Goal: Information Seeking & Learning: Check status

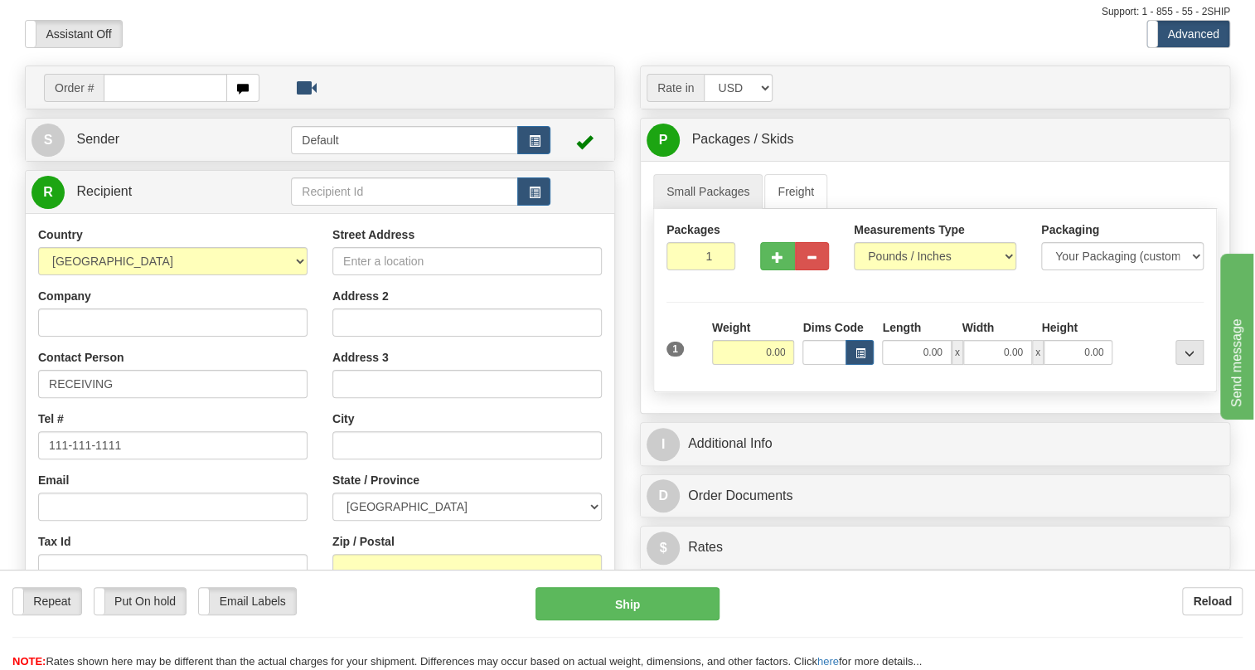
scroll to position [75, 0]
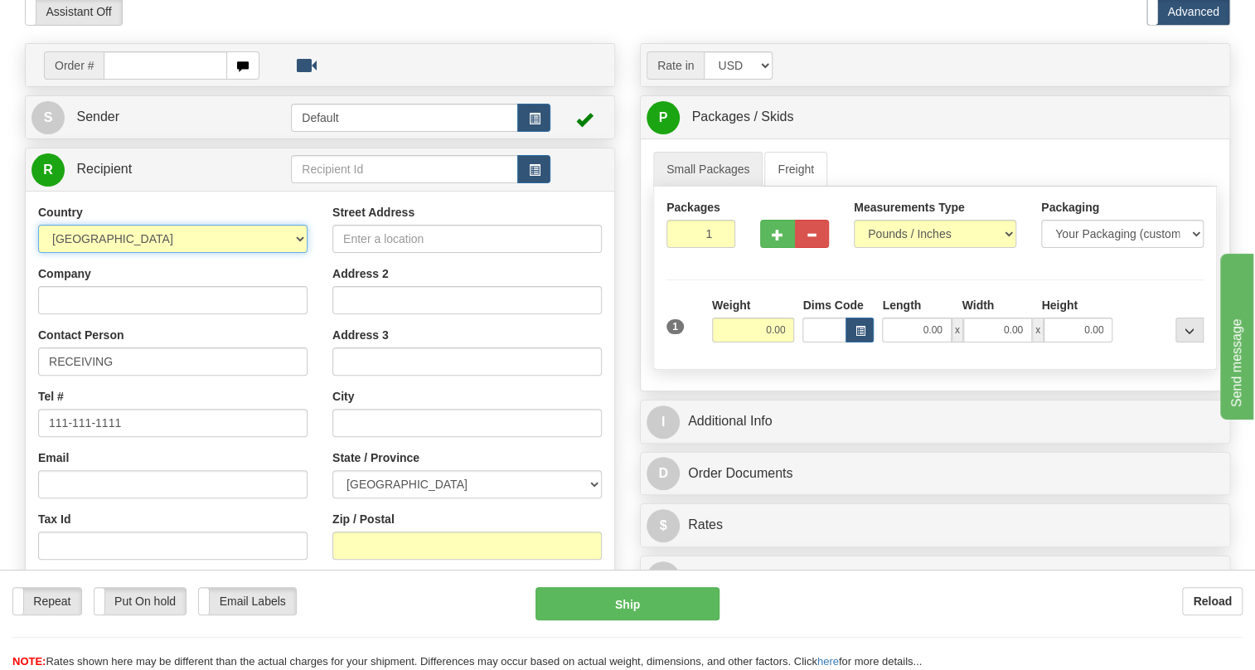
click at [298, 253] on select "AFGHANISTAN ALAND ISLANDS ALBANIA ALGERIA AMERICAN SAMOA ANDORRA ANGOLA ANGUILL…" at bounding box center [172, 239] width 269 height 28
select select "CL"
click at [38, 253] on select "AFGHANISTAN ALAND ISLANDS ALBANIA ALGERIA AMERICAN SAMOA ANDORRA ANGOLA ANGUILL…" at bounding box center [172, 239] width 269 height 28
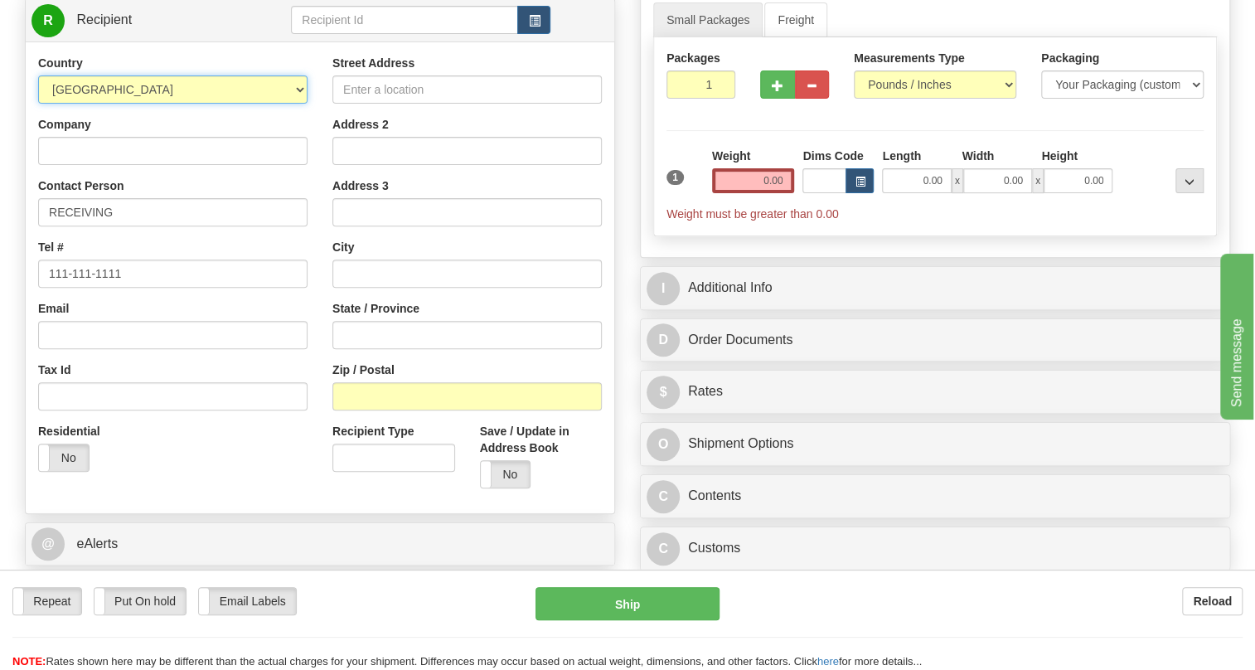
scroll to position [225, 0]
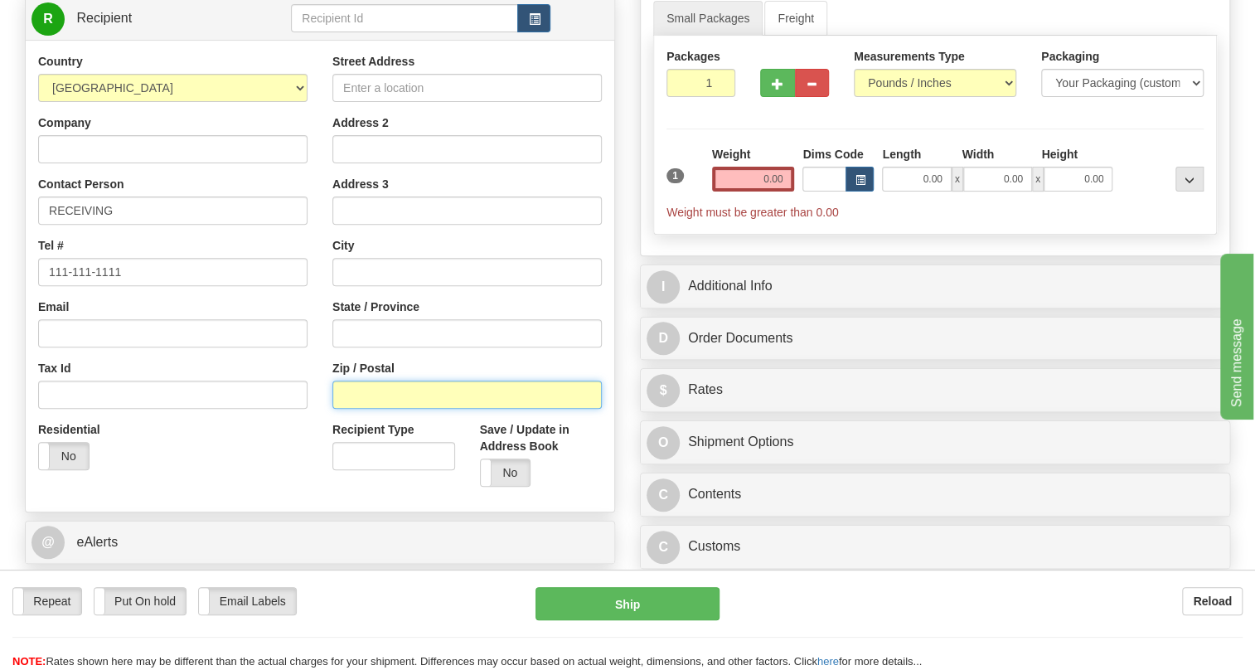
click at [383, 409] on input "Zip / Postal" at bounding box center [466, 394] width 269 height 28
type input "2761"
click at [299, 474] on div "Residential Yes No" at bounding box center [173, 451] width 294 height 61
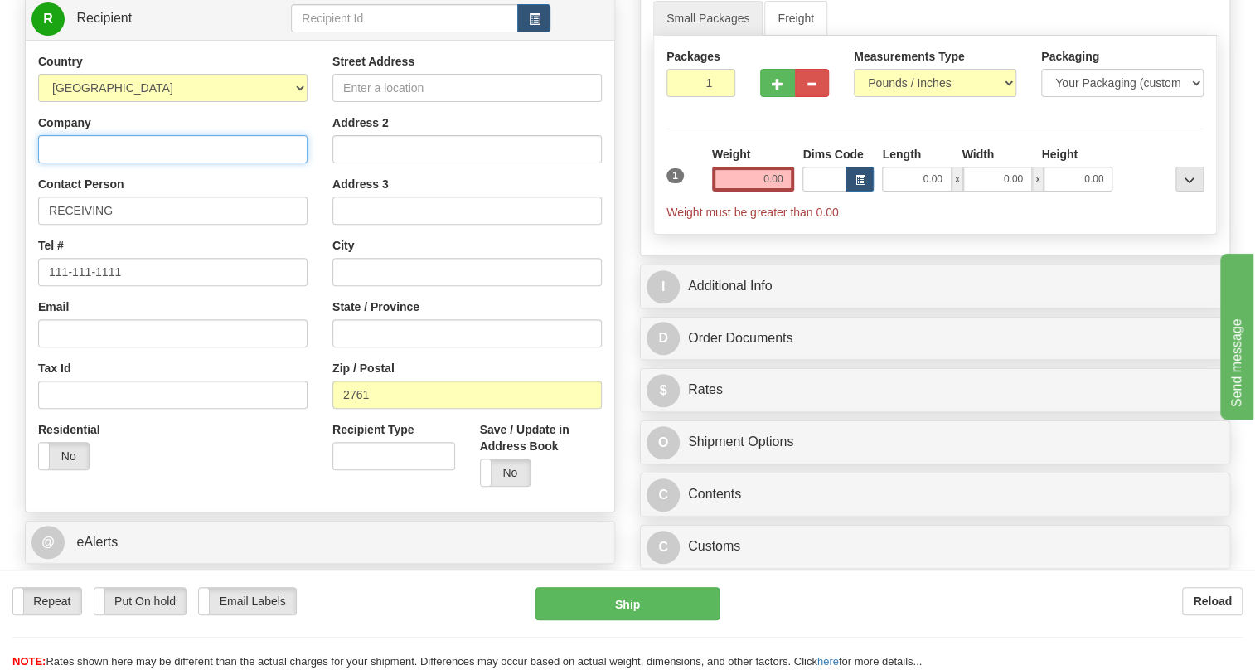
click at [68, 163] on input "Company" at bounding box center [172, 149] width 269 height 28
paste input "EECOL INDUSTRIAL ELECTRIC (SUDAMERICA) L"
type input "EECOL INDUSTRIAL ELECTRIC (SUDAMERICA) L"
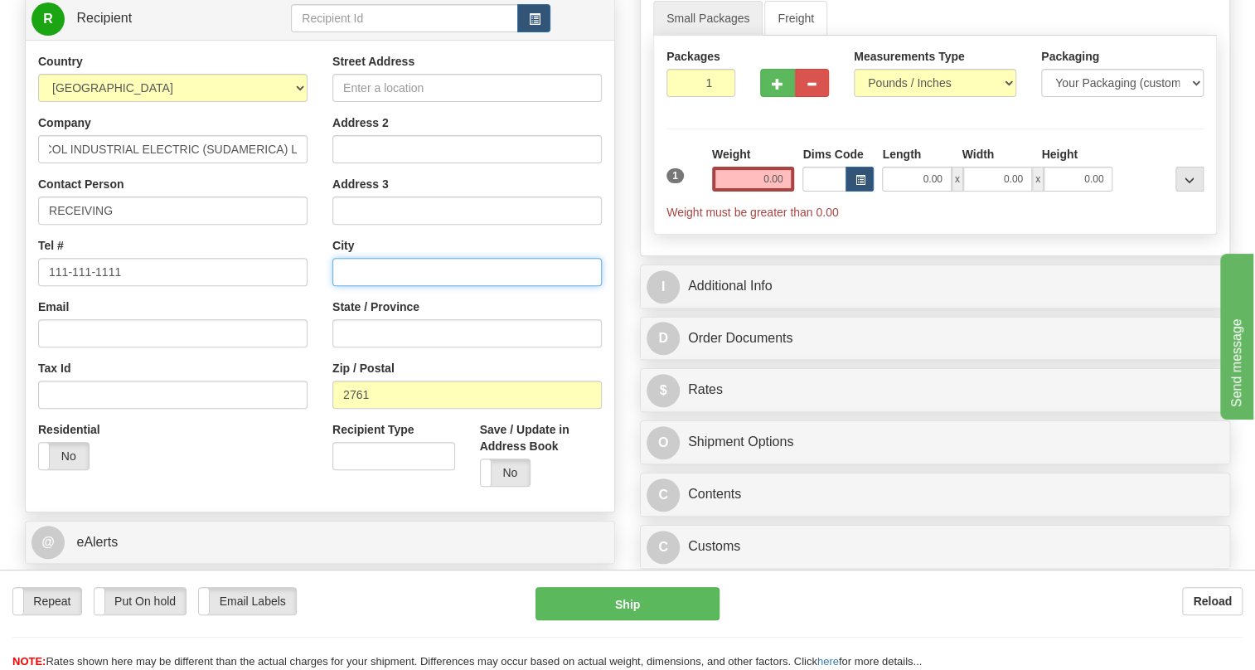
scroll to position [0, 0]
click at [366, 286] on input "text" at bounding box center [466, 272] width 269 height 28
type input "SANTIAGO"
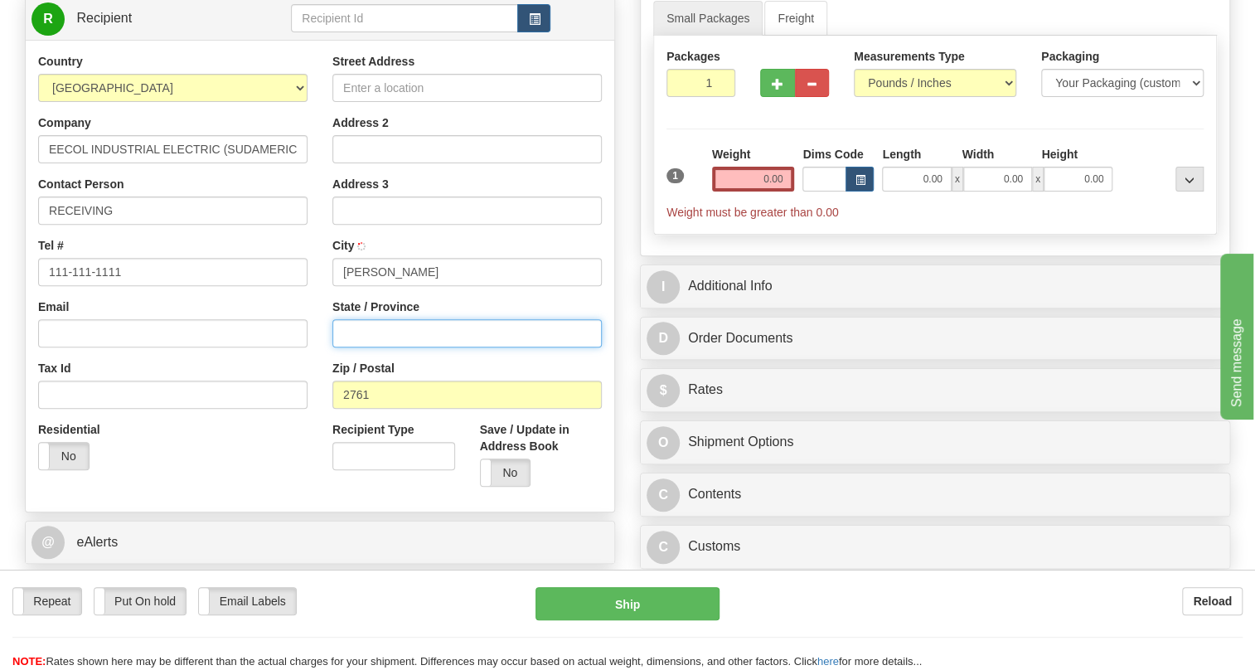
click at [373, 347] on input "State / Province" at bounding box center [466, 333] width 269 height 28
type input "CHILE"
click at [331, 377] on div "Street Address Address 2 Address 3 City SANTIAGO State / Province CHILE Zip / P…" at bounding box center [467, 276] width 294 height 446
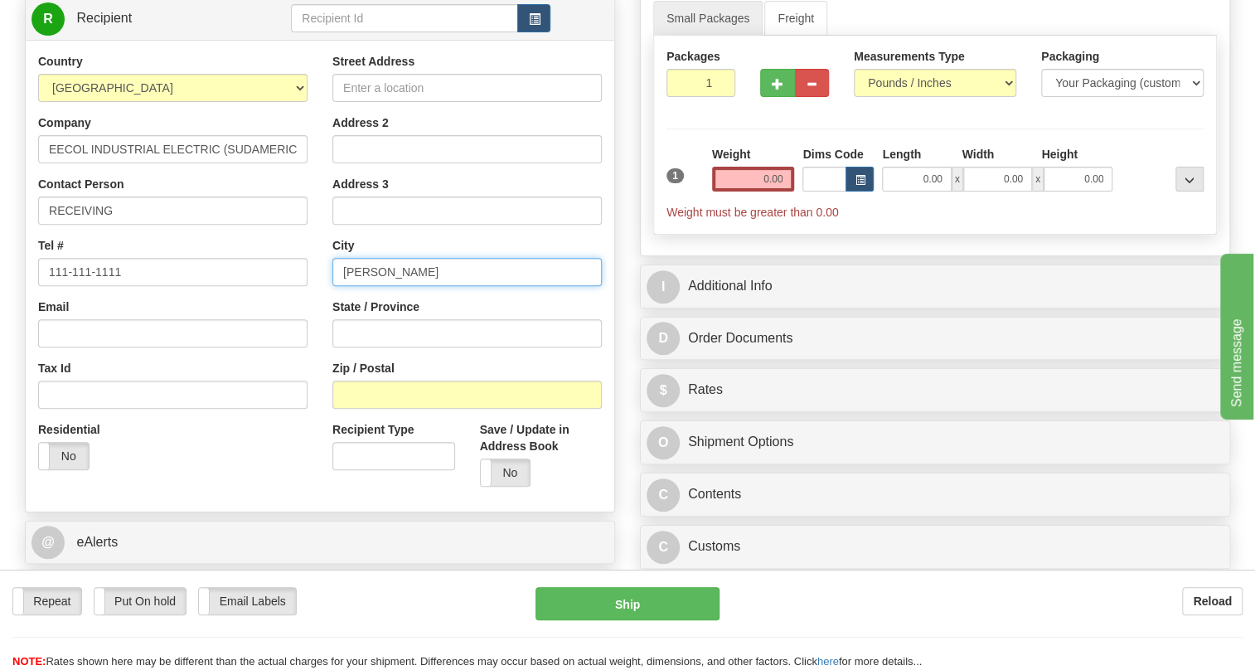
click at [449, 286] on input "SANTIAGO" at bounding box center [466, 272] width 269 height 28
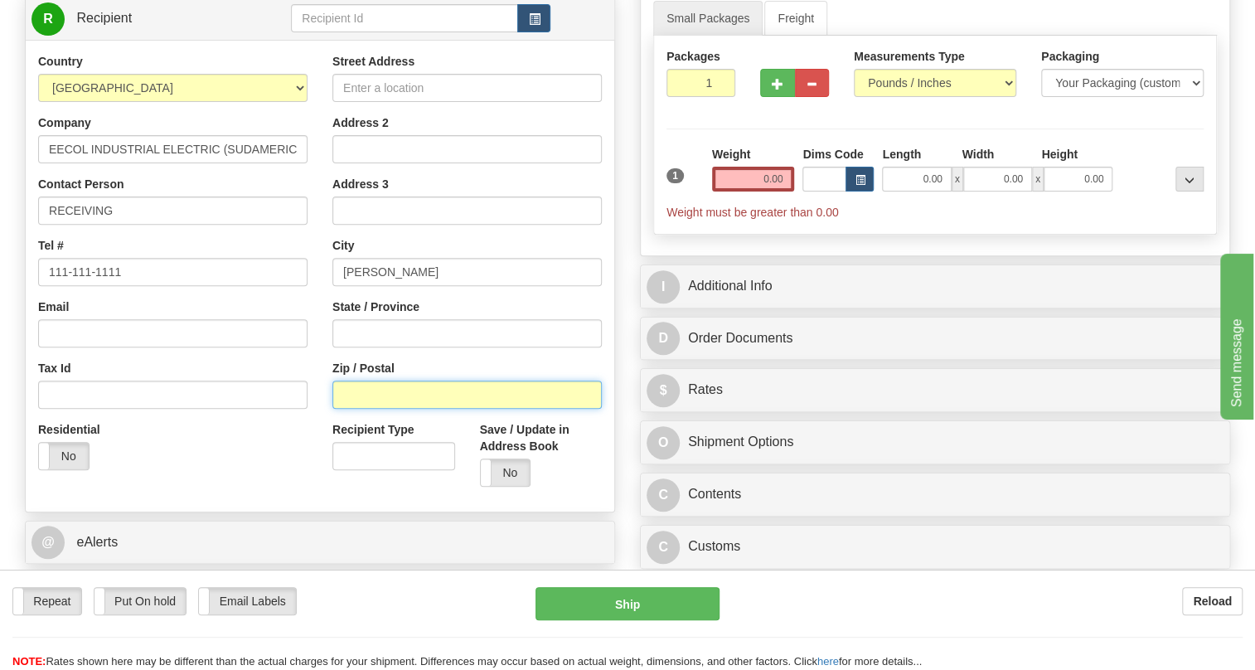
click at [418, 409] on input "Zip / Postal" at bounding box center [466, 394] width 269 height 28
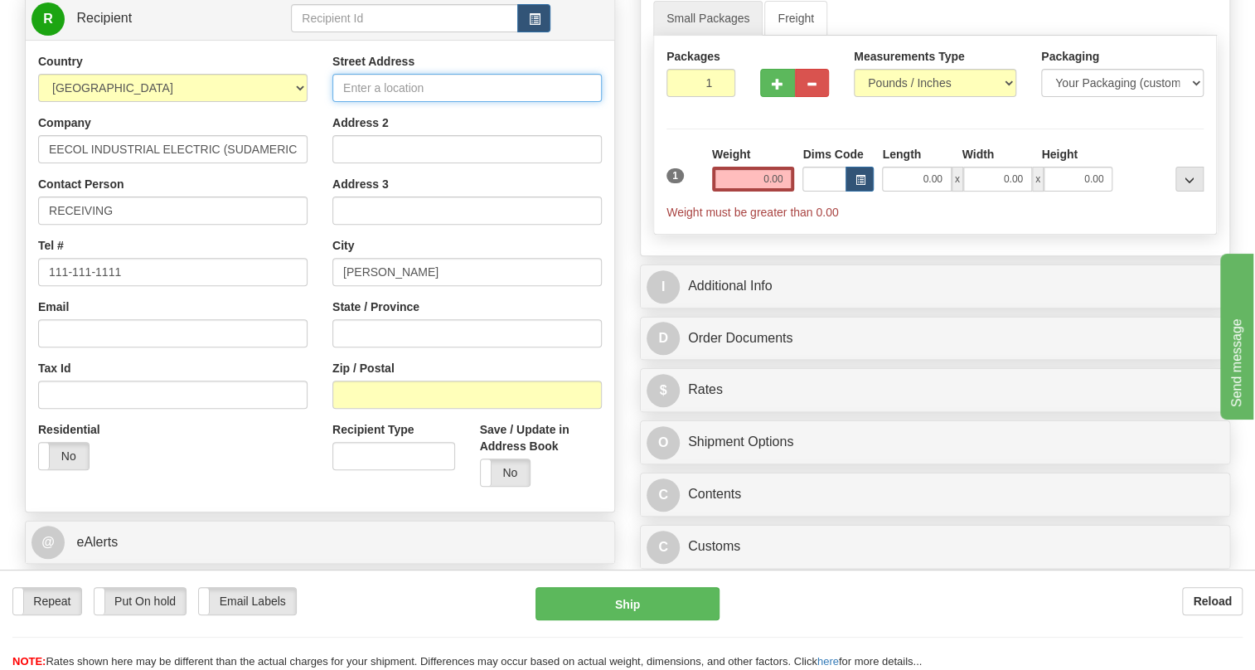
click at [395, 102] on input "Street Address" at bounding box center [466, 88] width 269 height 28
type input "Av. 14 De La Fama 2761"
click at [746, 191] on input "0.00" at bounding box center [753, 179] width 83 height 25
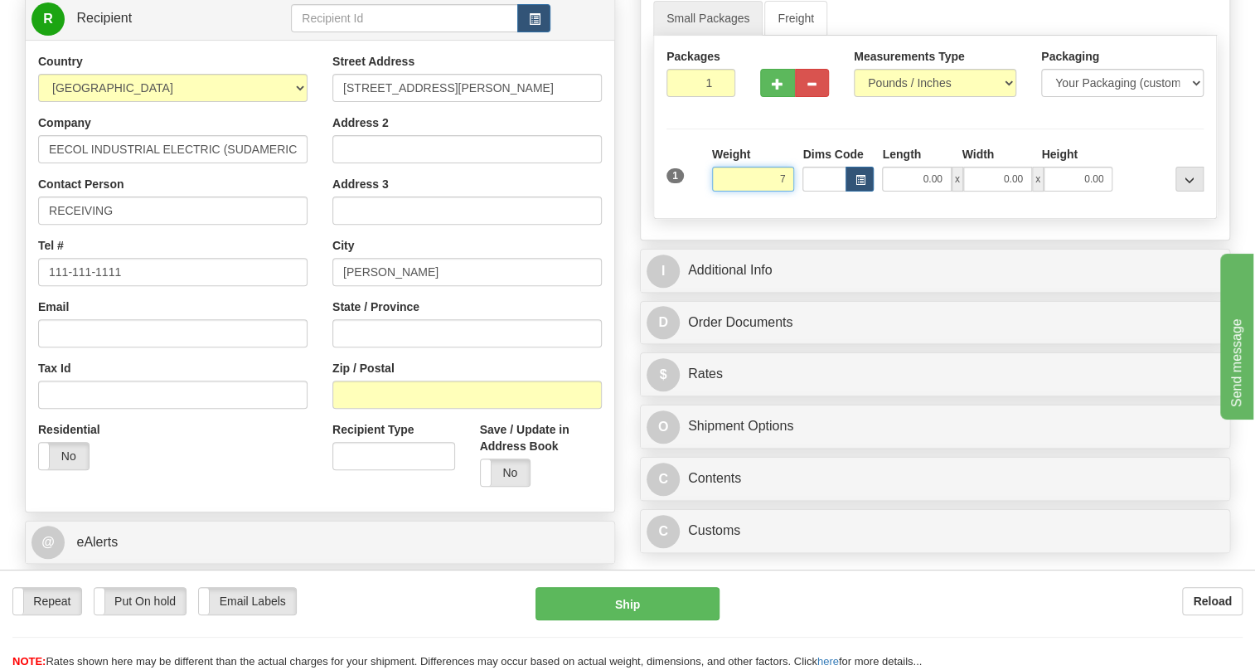
type input "7.00"
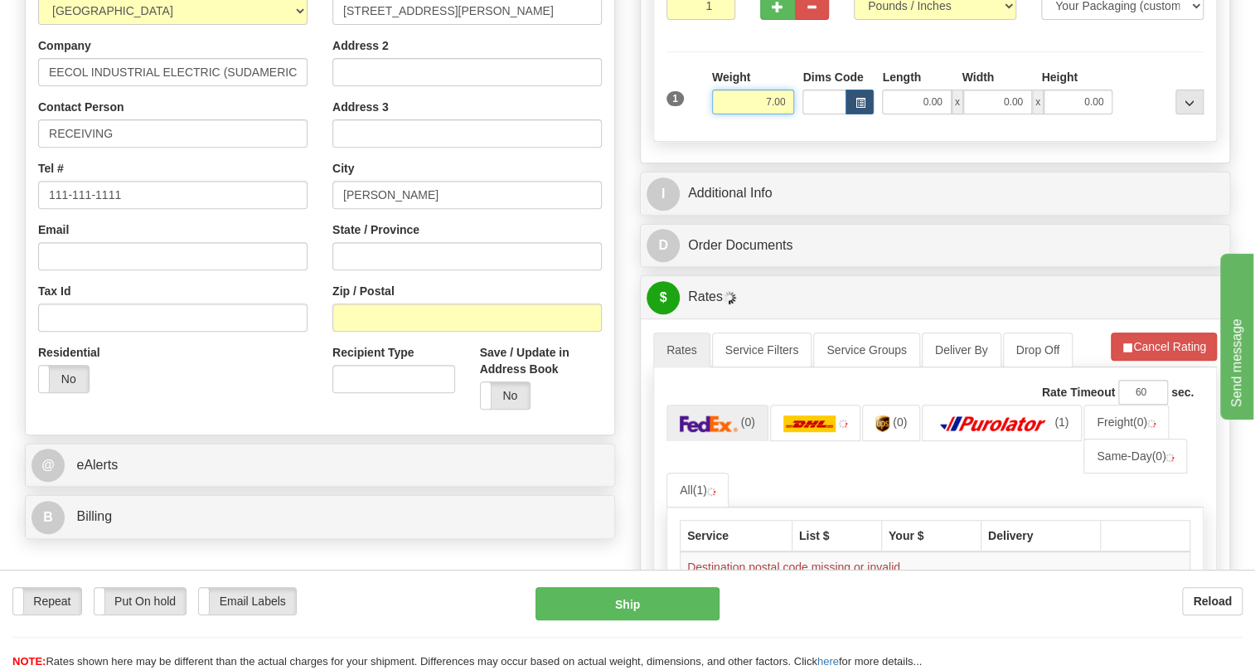
scroll to position [376, 0]
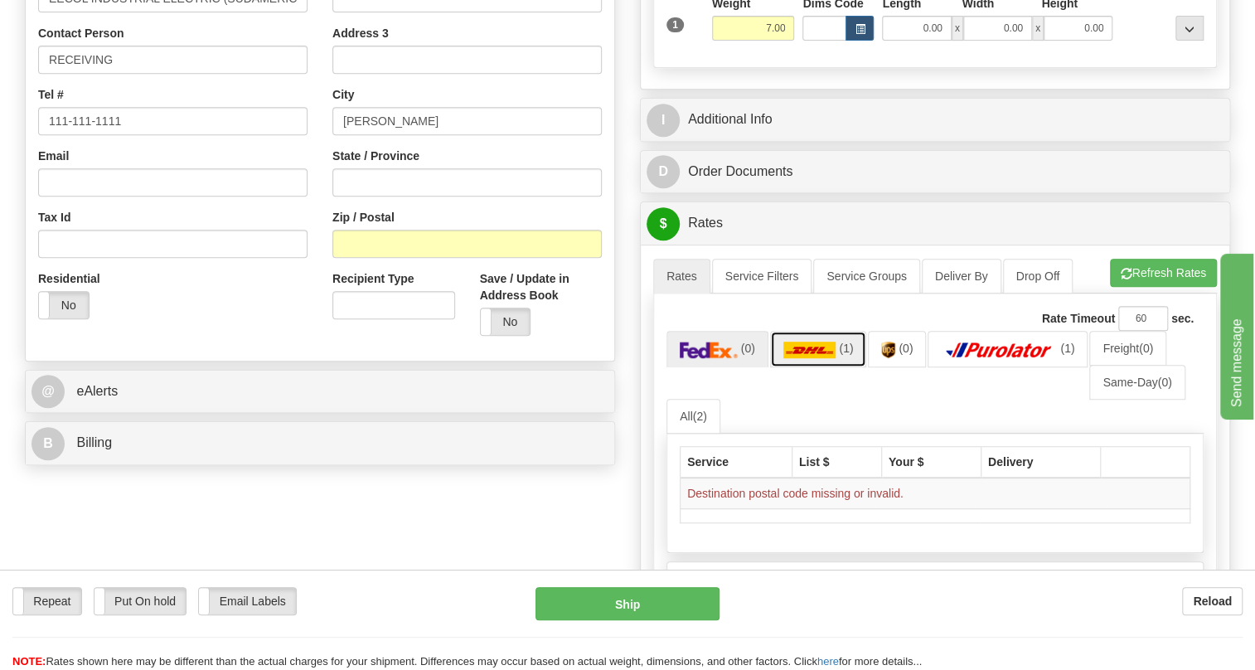
click at [821, 358] on img at bounding box center [809, 349] width 53 height 17
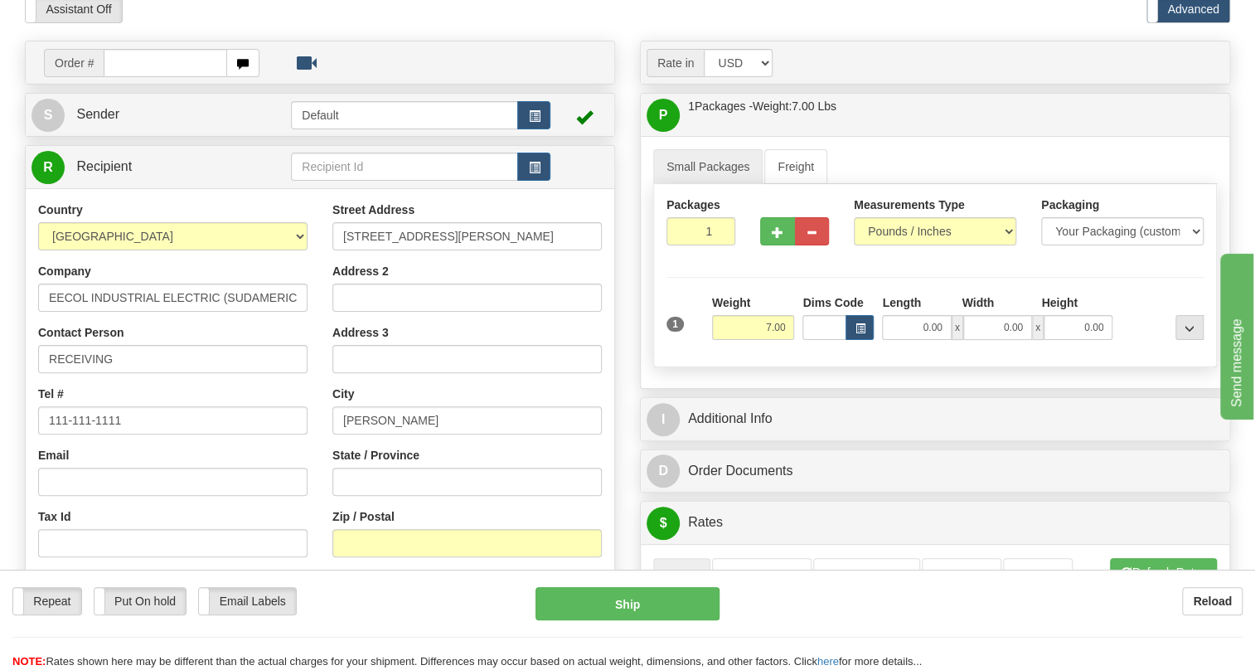
scroll to position [0, 0]
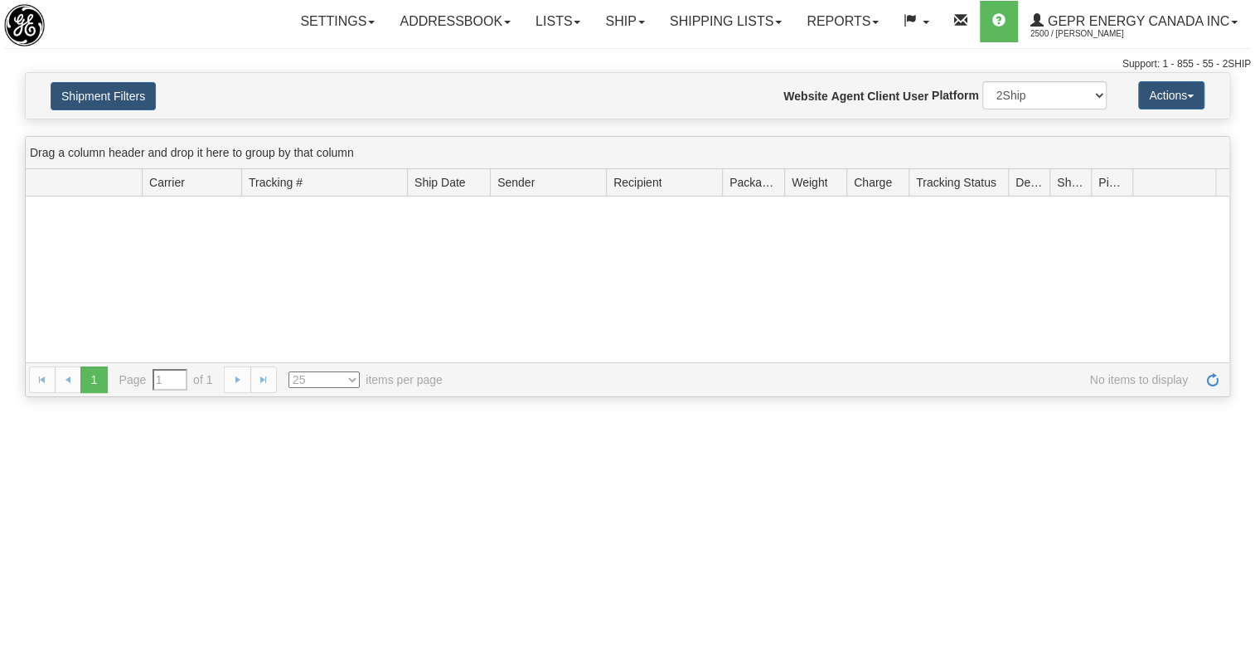
type input "From [DATE] To [DATE]"
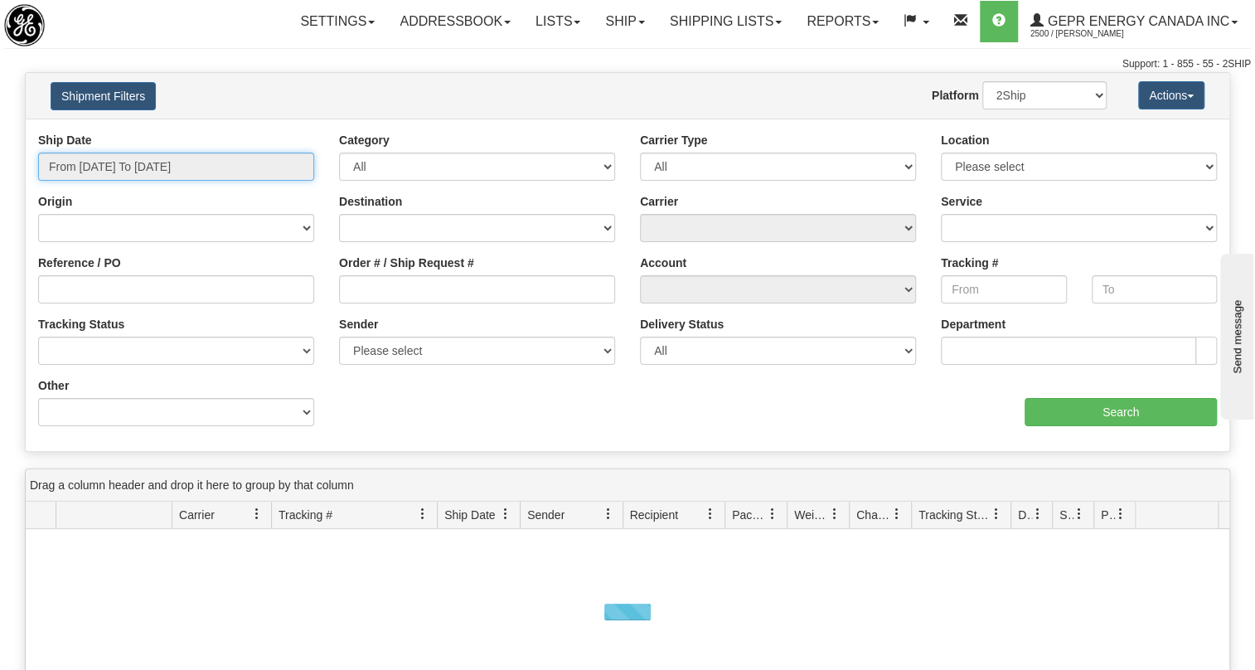
type input "[DATE]"
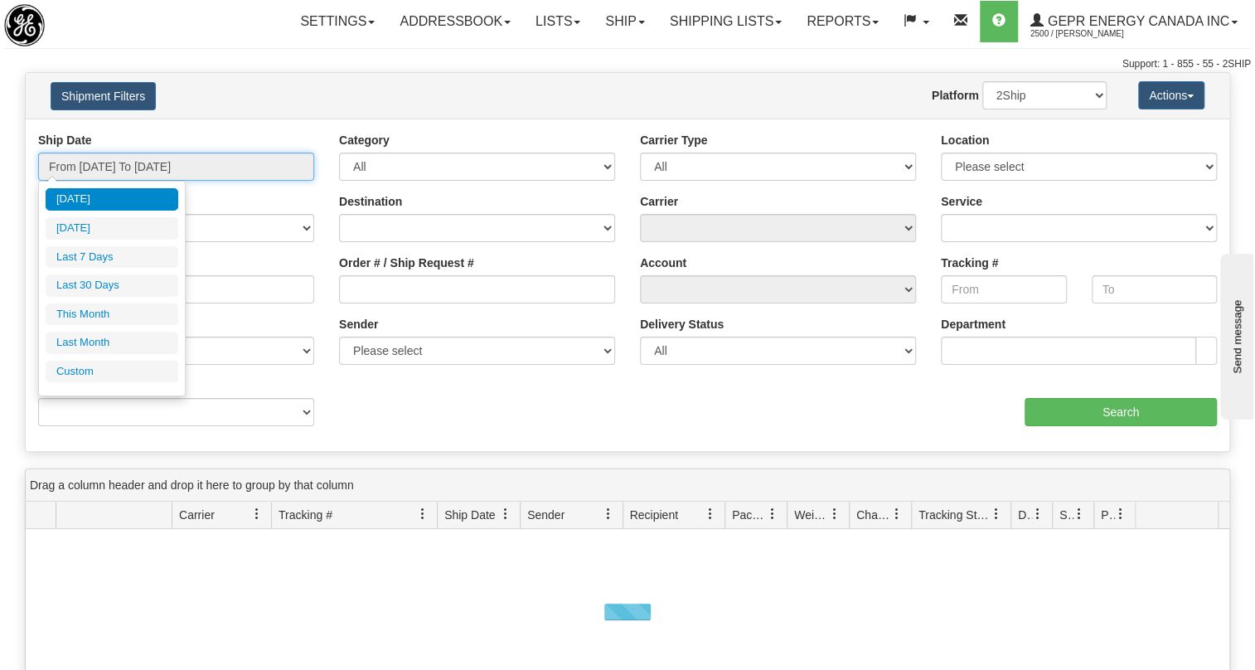
click at [97, 167] on input "From 09/05/2025 To 09/06/2025" at bounding box center [176, 166] width 276 height 28
type input "09/05/2025"
type input "[DATE]"
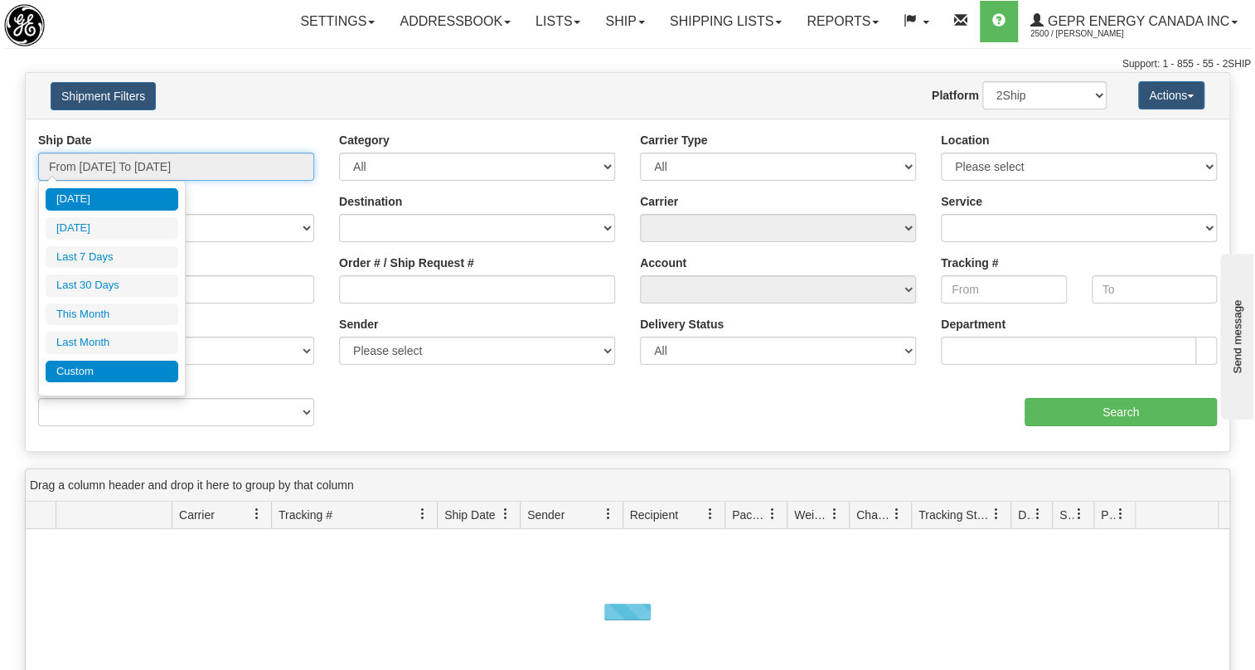
type input "[DATE]"
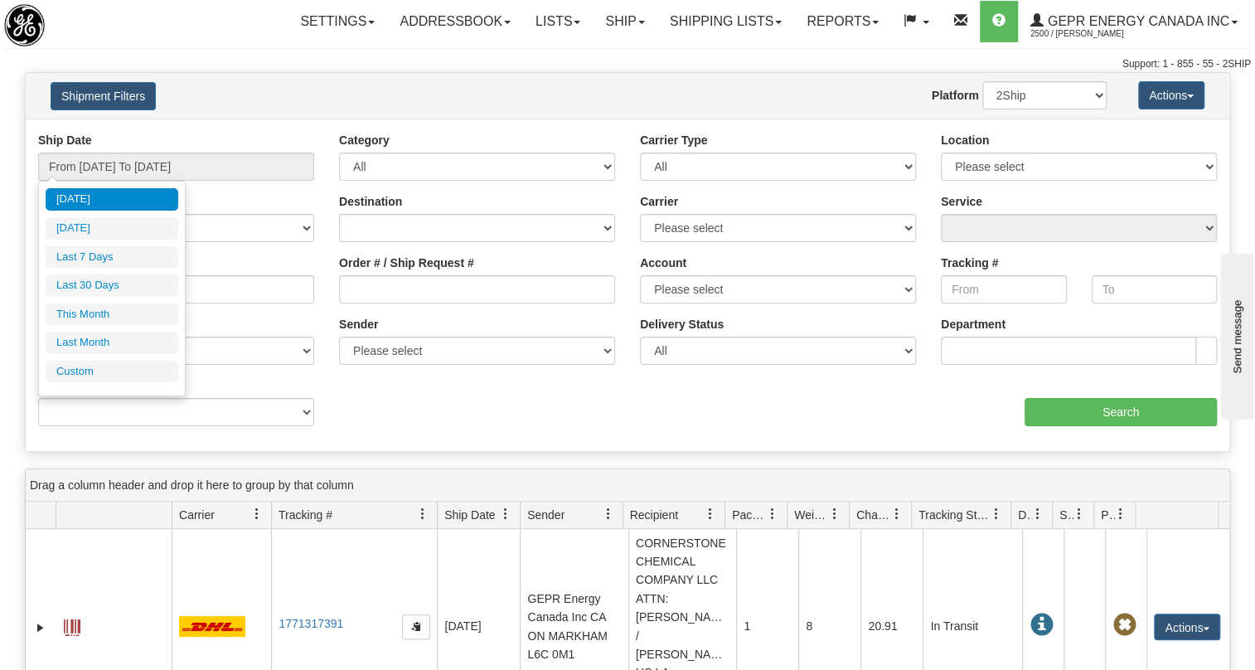
drag, startPoint x: 113, startPoint y: 377, endPoint x: 124, endPoint y: 390, distance: 17.6
click at [114, 376] on li "Custom" at bounding box center [112, 371] width 133 height 22
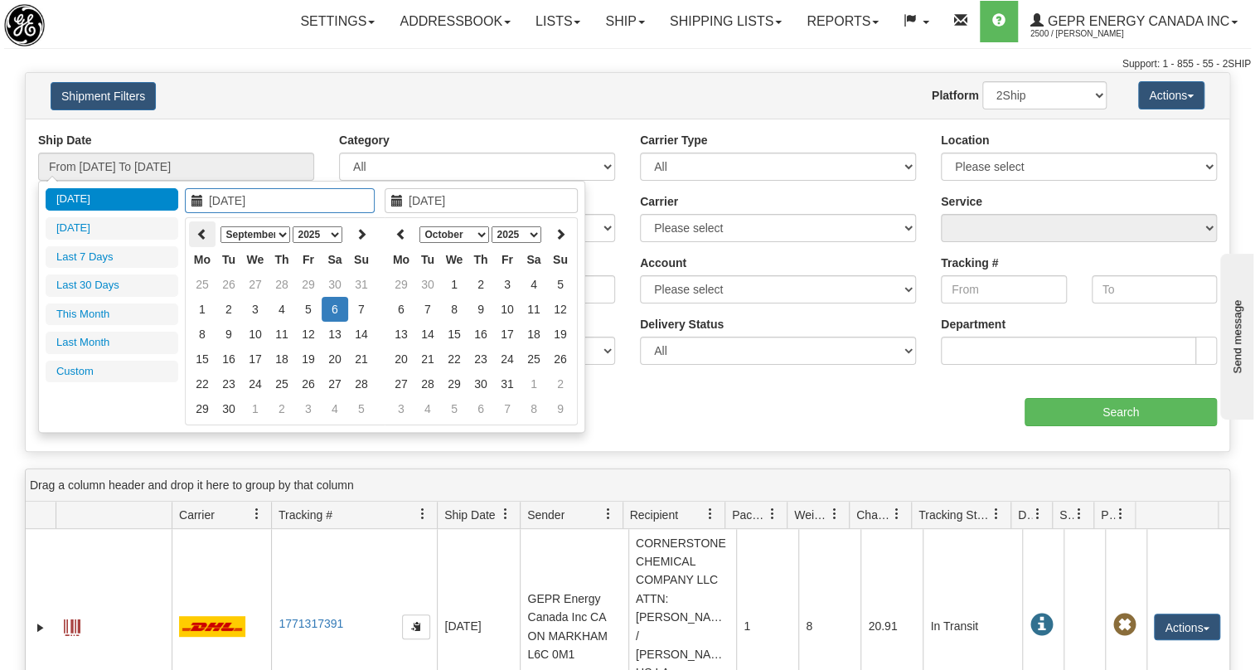
click at [201, 241] on th at bounding box center [202, 234] width 27 height 26
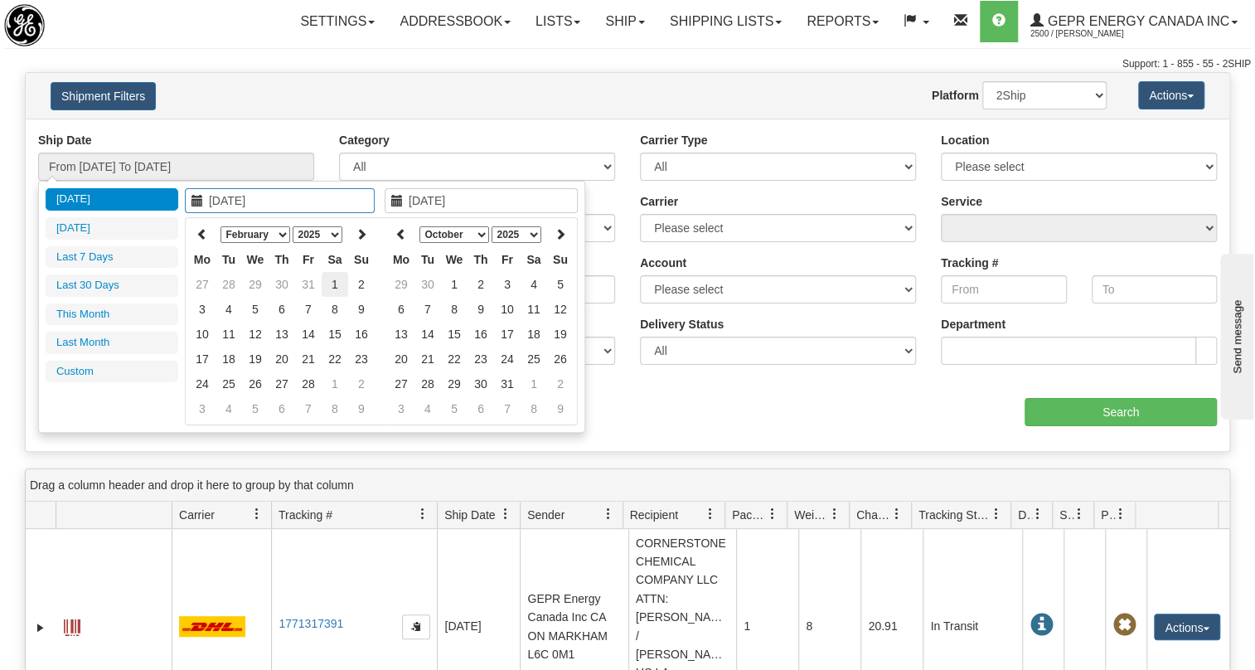
type input "02/01/2025"
click at [326, 288] on td "1" at bounding box center [335, 284] width 27 height 25
click at [398, 235] on icon at bounding box center [401, 234] width 12 height 12
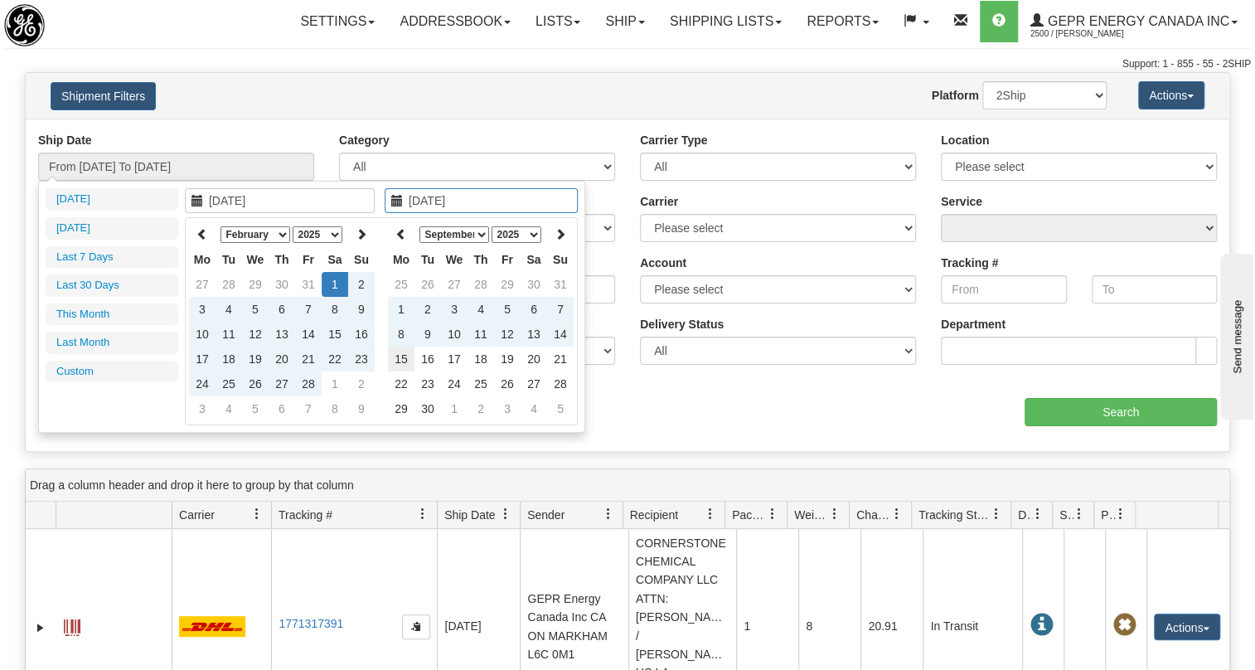
type input "09/15/2025"
click at [406, 360] on td "15" at bounding box center [401, 358] width 27 height 25
type input "From 02/01/2025 To 09/15/2025"
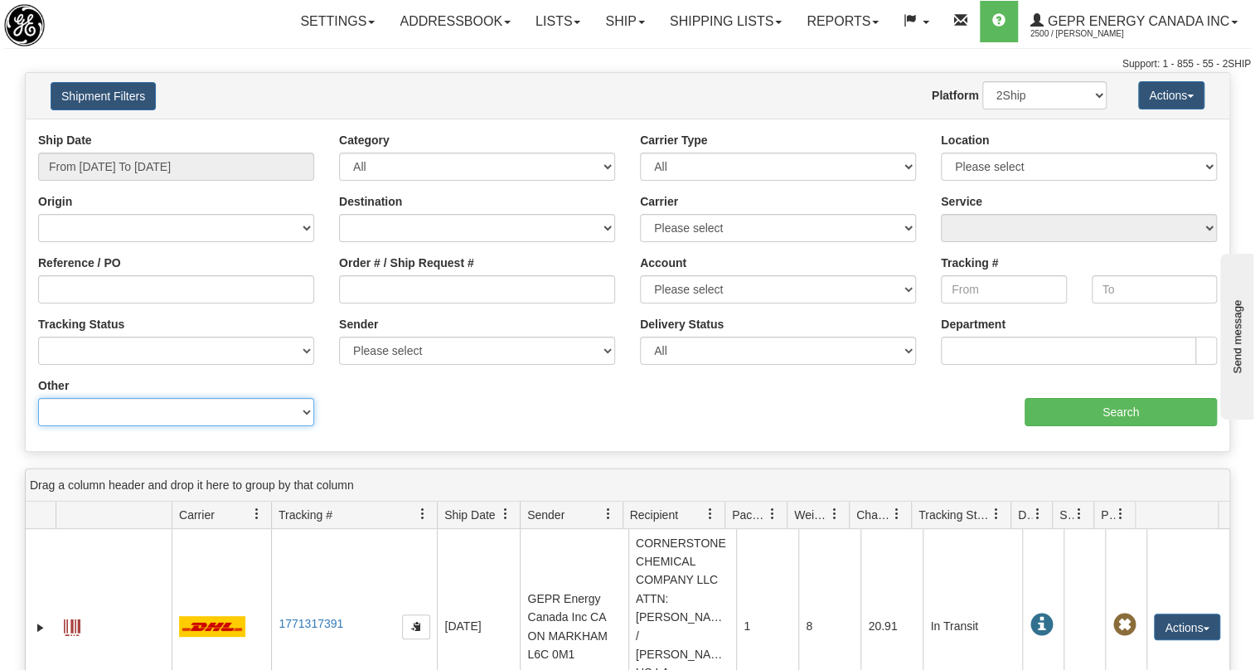
click at [147, 415] on select "Billing Account # Billing Type BOL # (LTL) Commodity Or Documents Consolidation…" at bounding box center [176, 412] width 276 height 28
select select "Sender_City"
click at [38, 398] on select "Billing Account # Billing Type BOL # (LTL) Commodity Or Documents Consolidation…" at bounding box center [176, 412] width 276 height 28
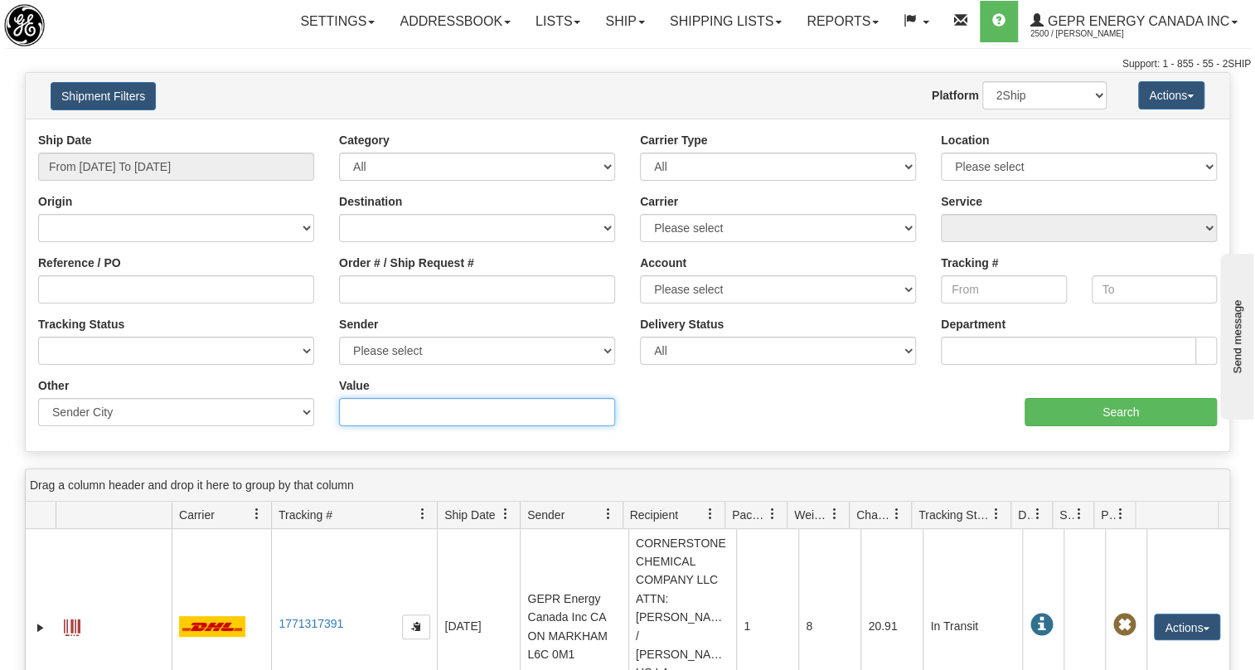
click at [383, 411] on input "Value" at bounding box center [477, 412] width 276 height 28
type input "SANTIAGO"
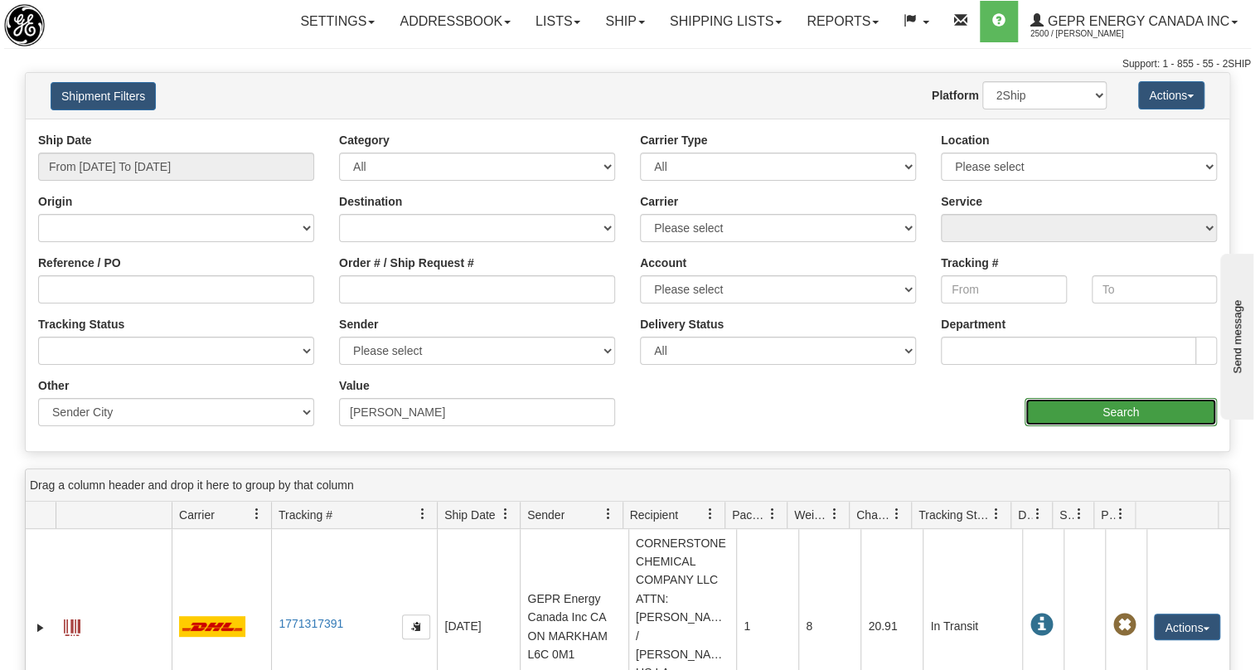
click at [1137, 419] on input "Search" at bounding box center [1120, 412] width 192 height 28
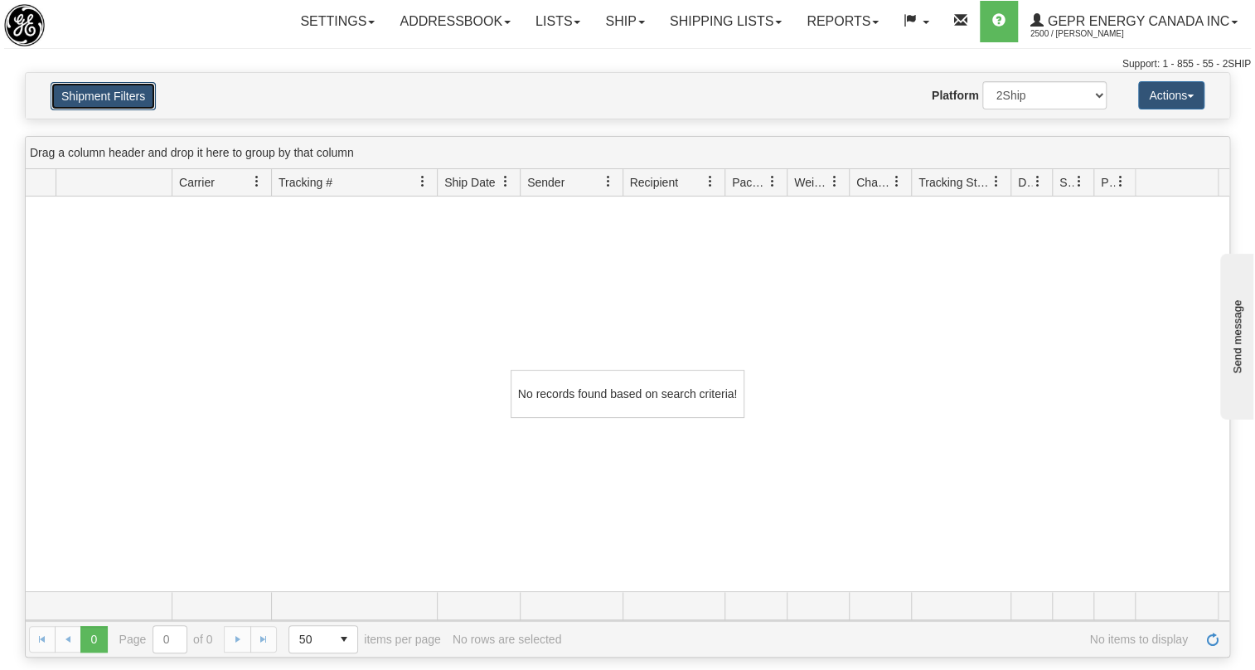
click at [111, 89] on button "Shipment Filters" at bounding box center [103, 96] width 105 height 28
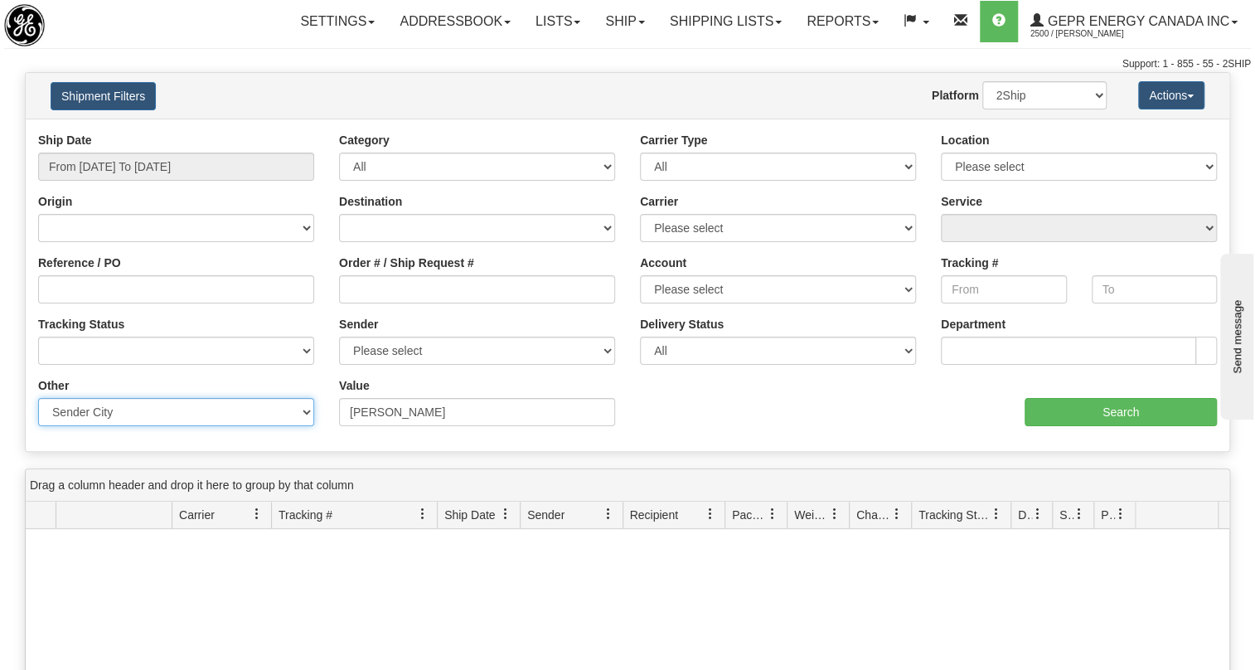
click at [164, 410] on select "Billing Account # Billing Type BOL # (LTL) Commodity Or Documents Consolidation…" at bounding box center [176, 412] width 276 height 28
select select "Recipient_City"
click at [38, 398] on select "Billing Account # Billing Type BOL # (LTL) Commodity Or Documents Consolidation…" at bounding box center [176, 412] width 276 height 28
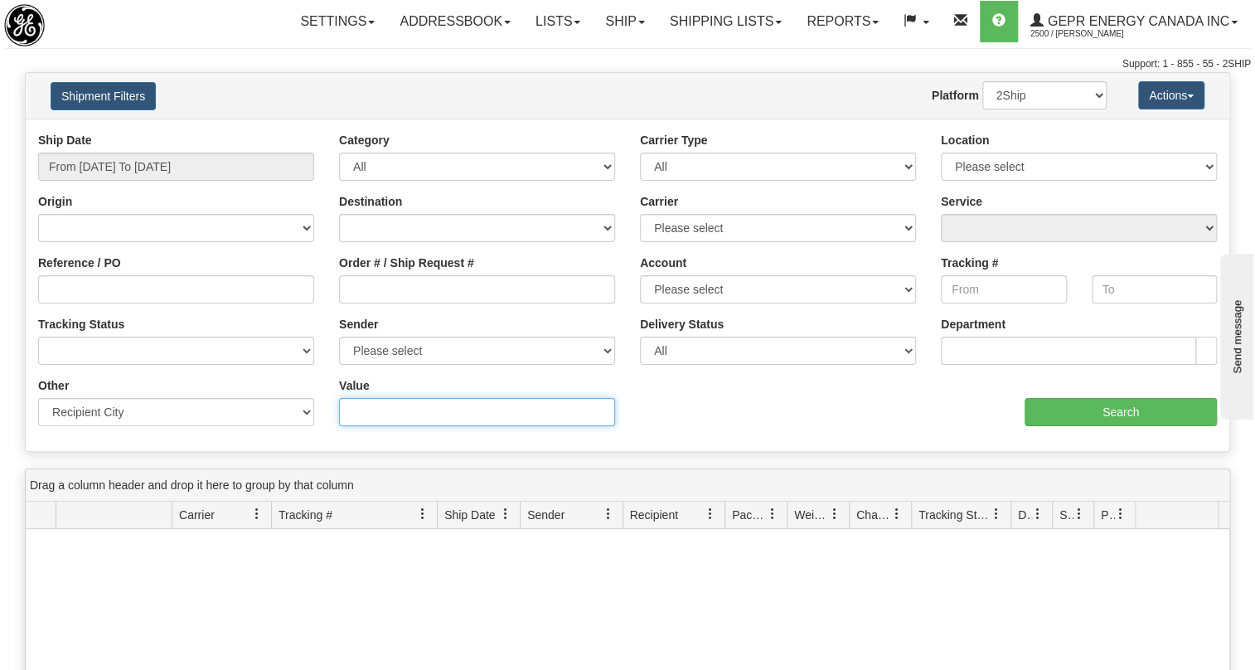
click at [383, 412] on input "Value" at bounding box center [477, 412] width 276 height 28
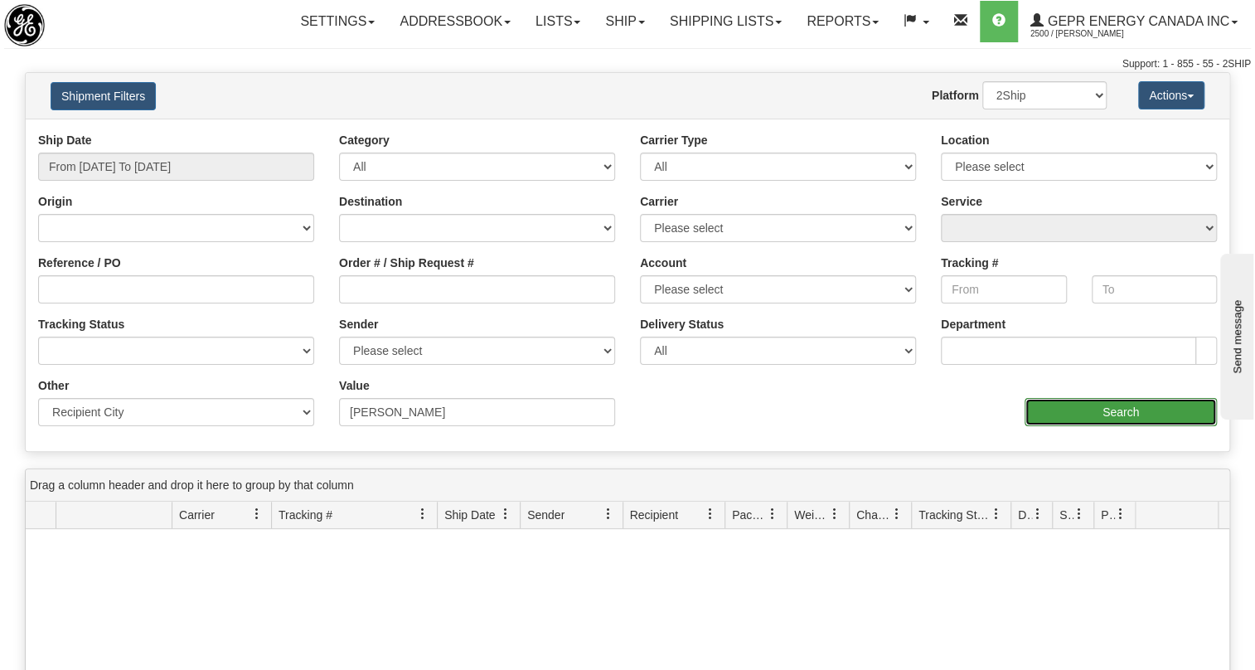
click at [1115, 417] on input "Search" at bounding box center [1120, 412] width 192 height 28
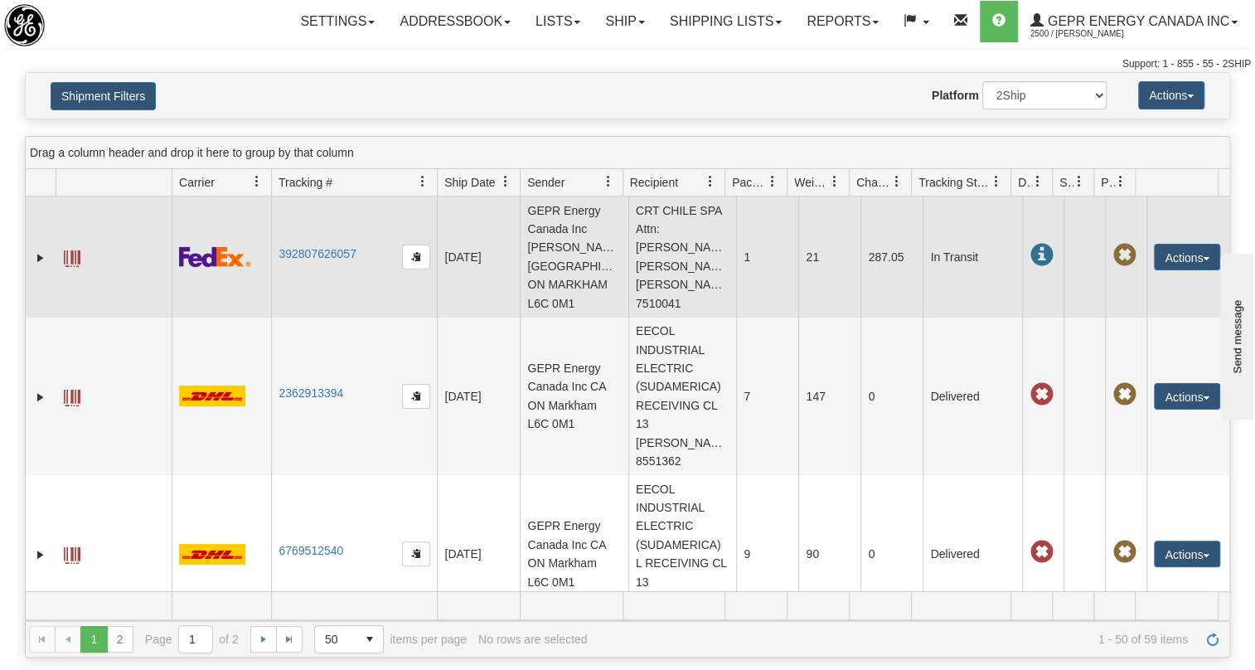
click at [692, 263] on td "CRT CHILE SPA Attn: Maria Fernanda Olivares CL SANTIAGO 7510041" at bounding box center [682, 256] width 109 height 121
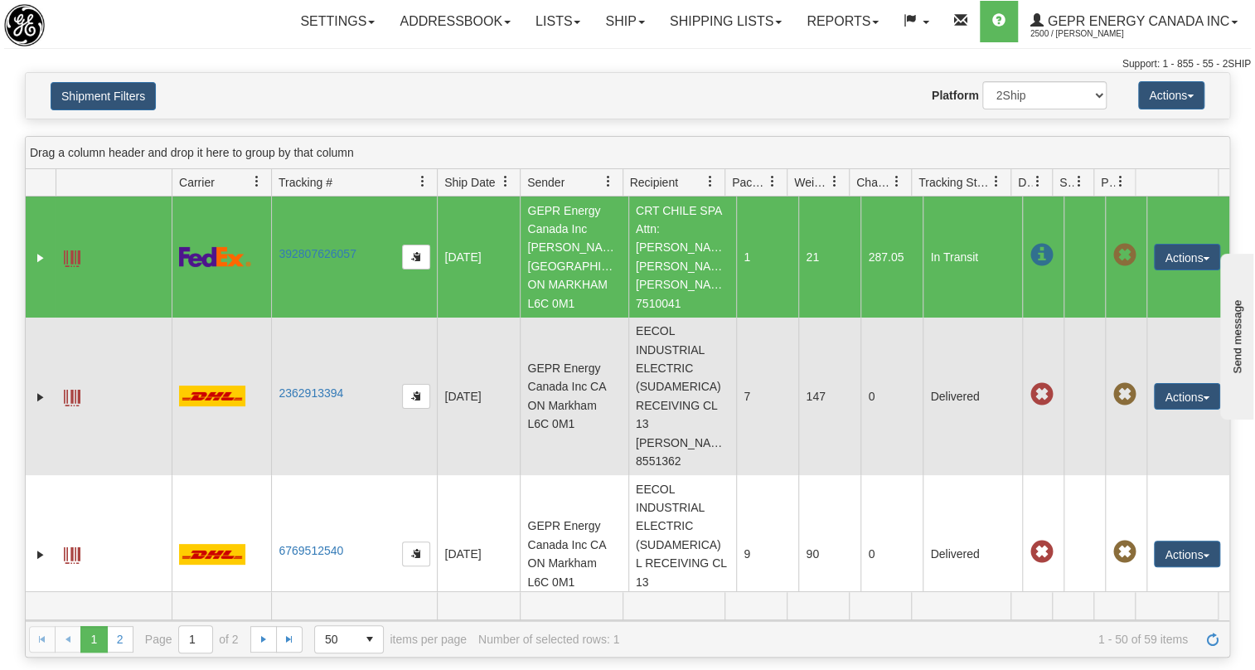
click at [713, 365] on td "EECOL INDUSTRIAL ELECTRIC (SUDAMERICA) RECEIVING CL 13 SANTIAGO 8551362" at bounding box center [682, 395] width 109 height 157
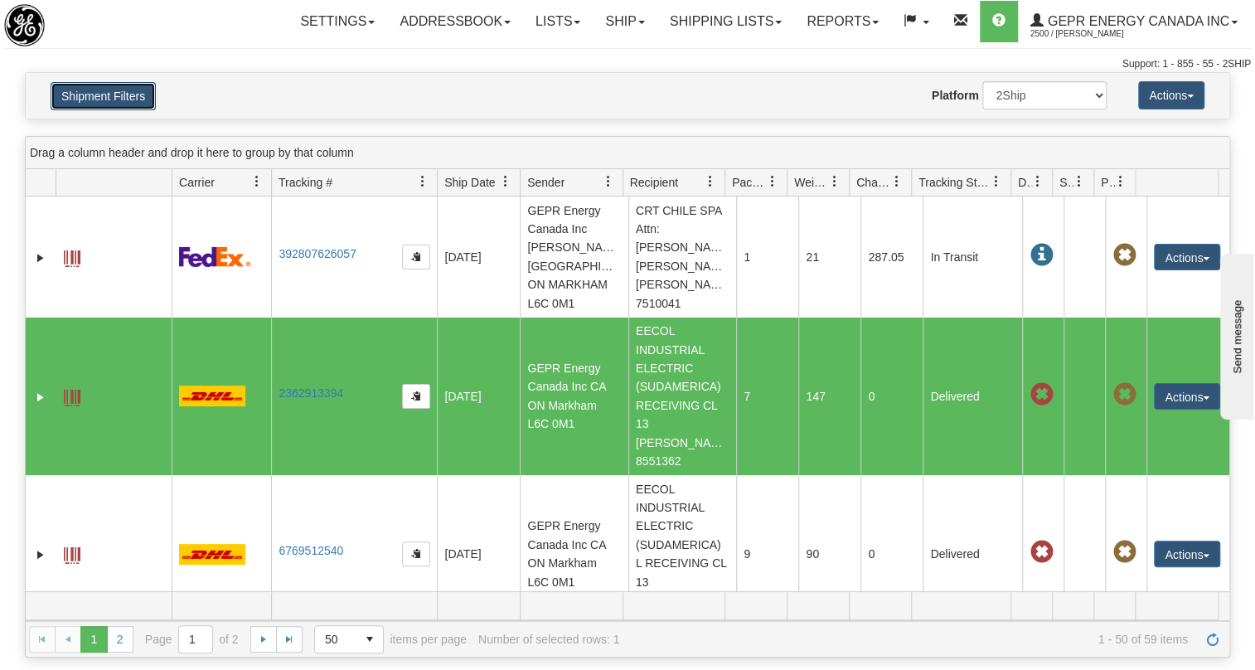
click at [116, 92] on button "Shipment Filters" at bounding box center [103, 96] width 105 height 28
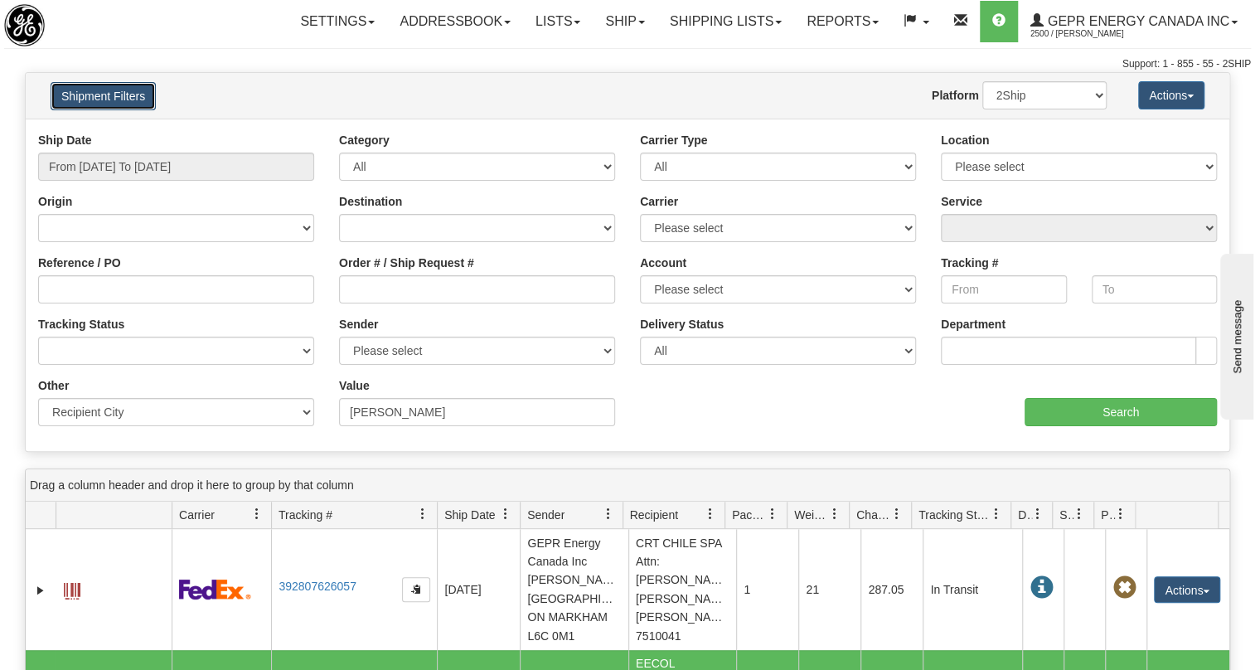
click at [116, 92] on button "Shipment Filters" at bounding box center [103, 96] width 105 height 28
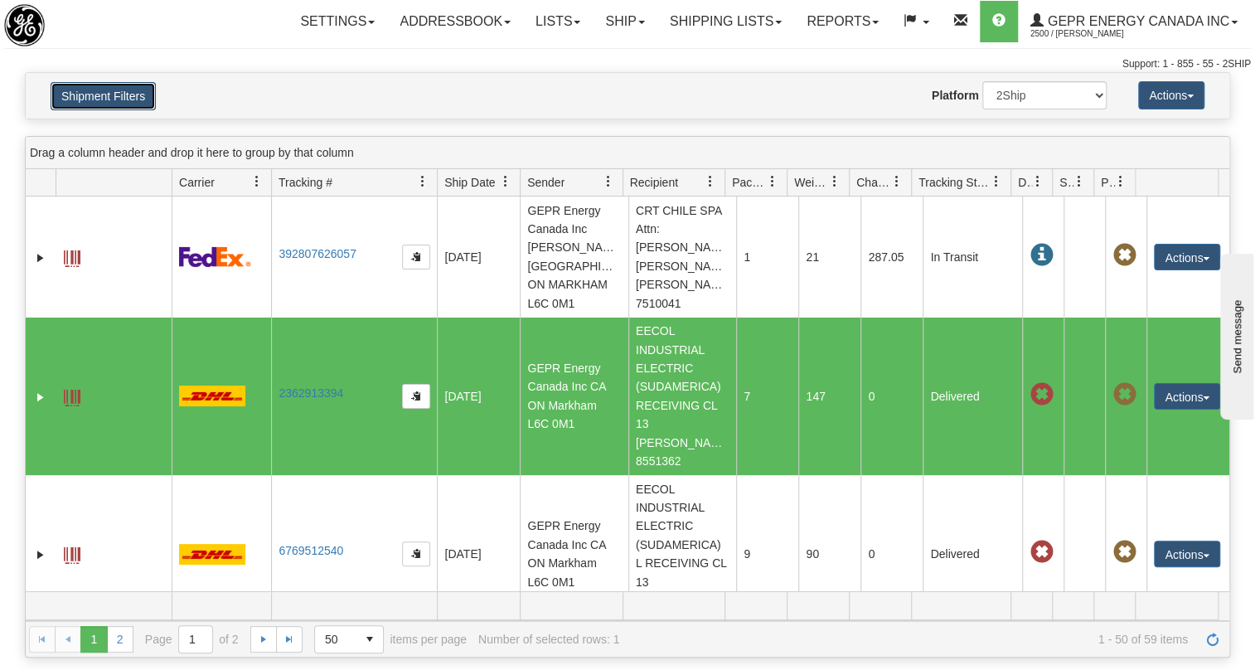
click at [97, 100] on button "Shipment Filters" at bounding box center [103, 96] width 105 height 28
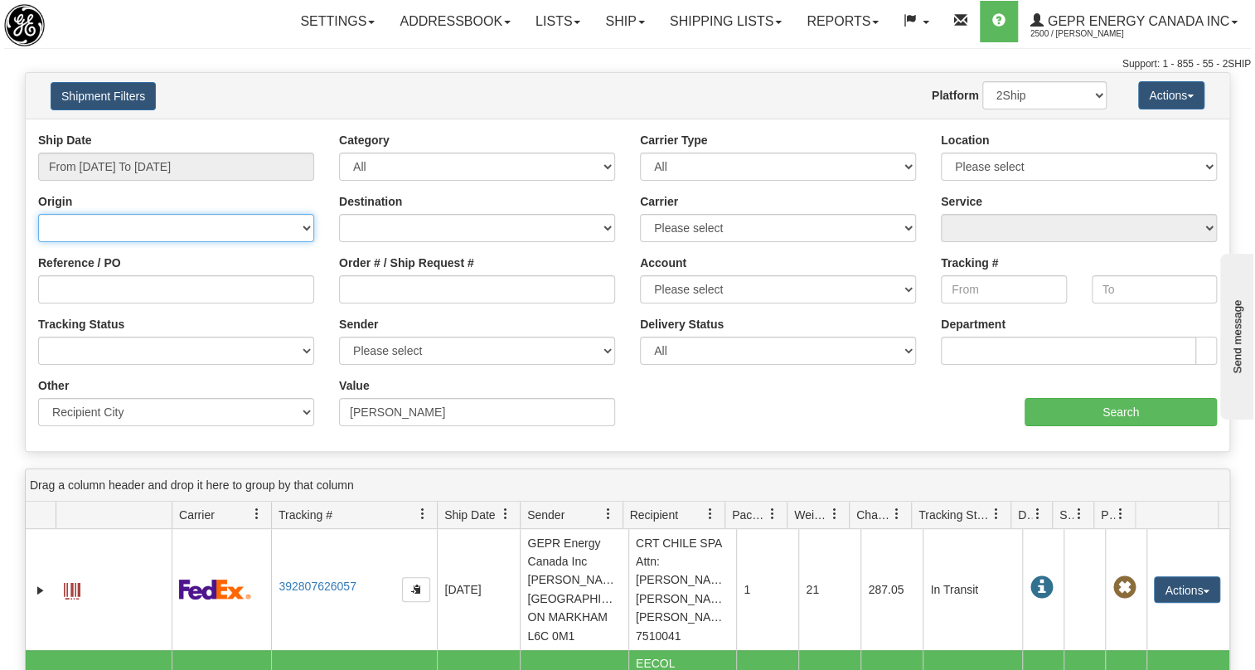
click at [307, 230] on select "[GEOGRAPHIC_DATA] [GEOGRAPHIC_DATA] [GEOGRAPHIC_DATA] [US_STATE] [GEOGRAPHIC_DA…" at bounding box center [176, 228] width 276 height 28
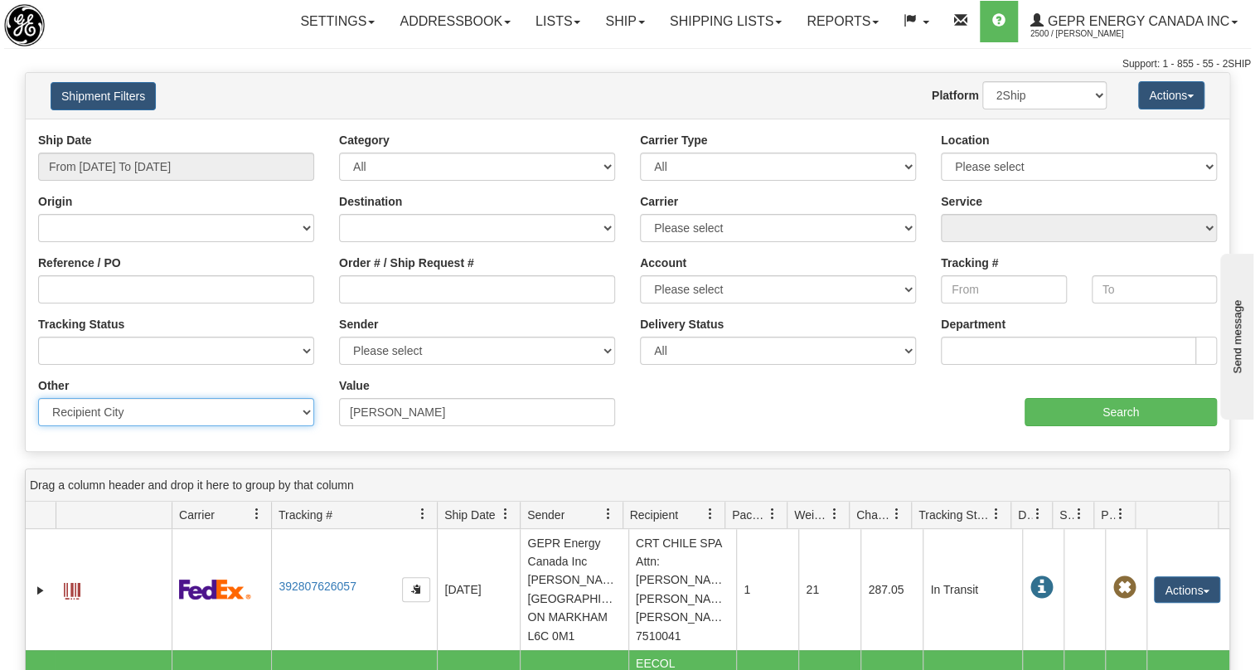
click at [310, 409] on select "Billing Account # Billing Type BOL # (LTL) Commodity Or Documents Consolidation…" at bounding box center [176, 412] width 276 height 28
click at [38, 398] on select "Billing Account # Billing Type BOL # (LTL) Commodity Or Documents Consolidation…" at bounding box center [176, 412] width 276 height 28
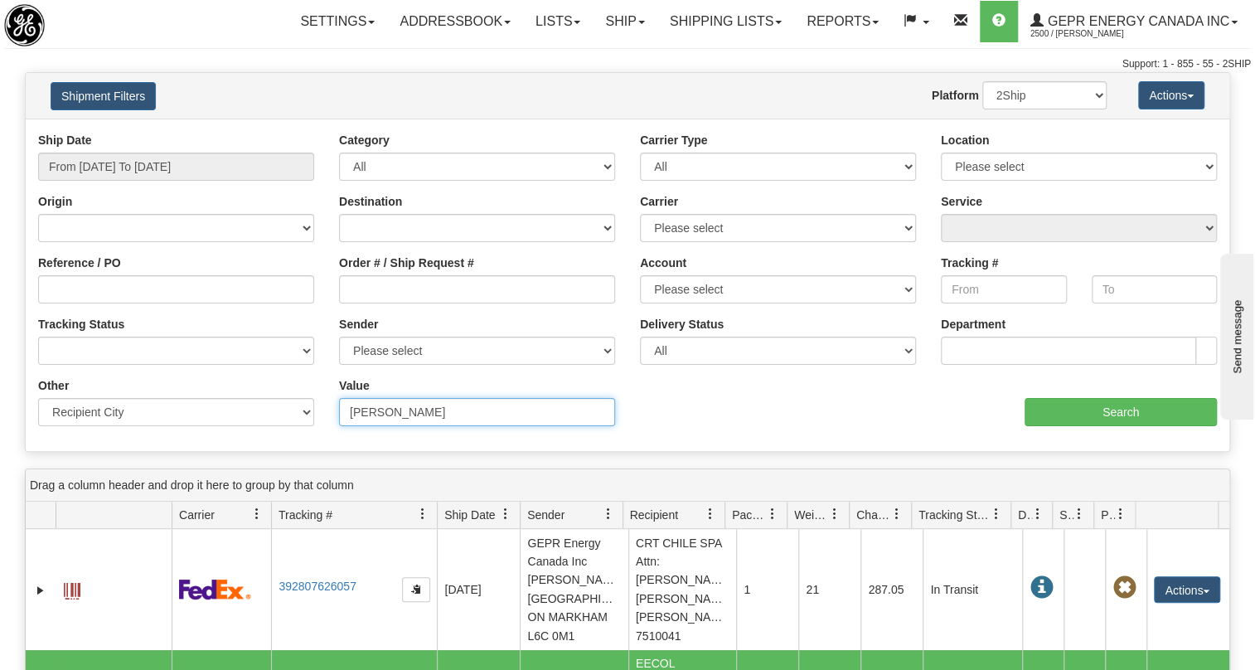
drag, startPoint x: 413, startPoint y: 413, endPoint x: 352, endPoint y: 413, distance: 61.3
click at [352, 413] on input "SANTIAGO" at bounding box center [477, 412] width 276 height 28
type input "MEXICO"
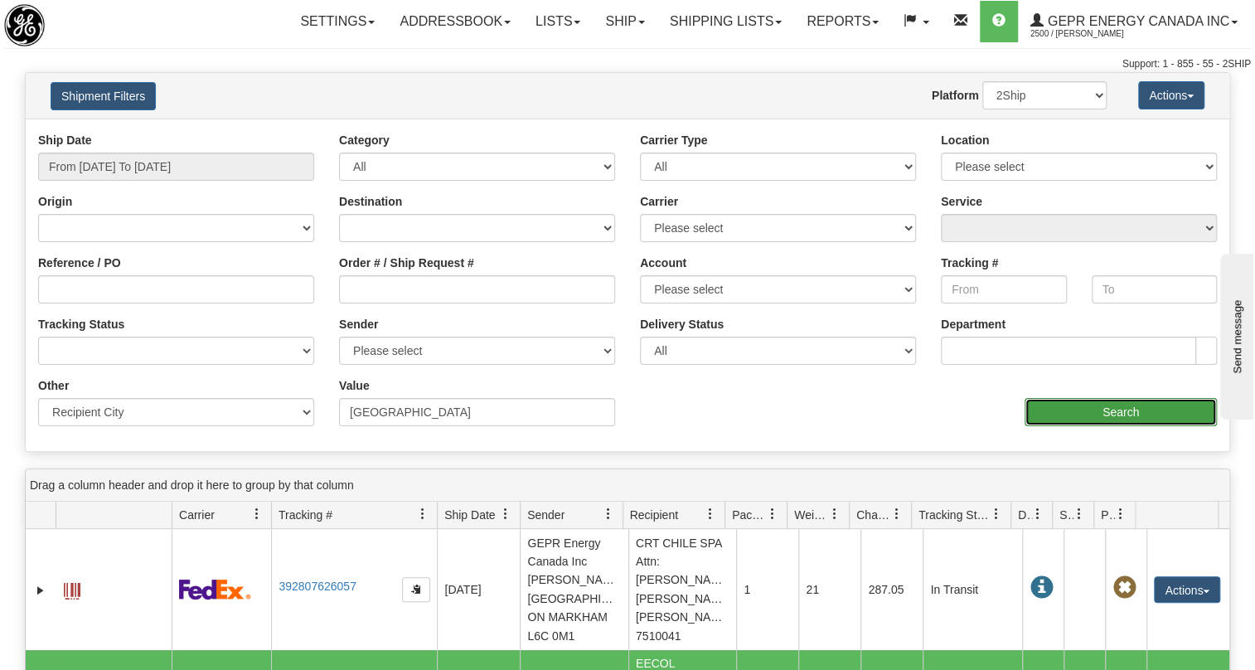
click at [1114, 413] on input "Search" at bounding box center [1120, 412] width 192 height 28
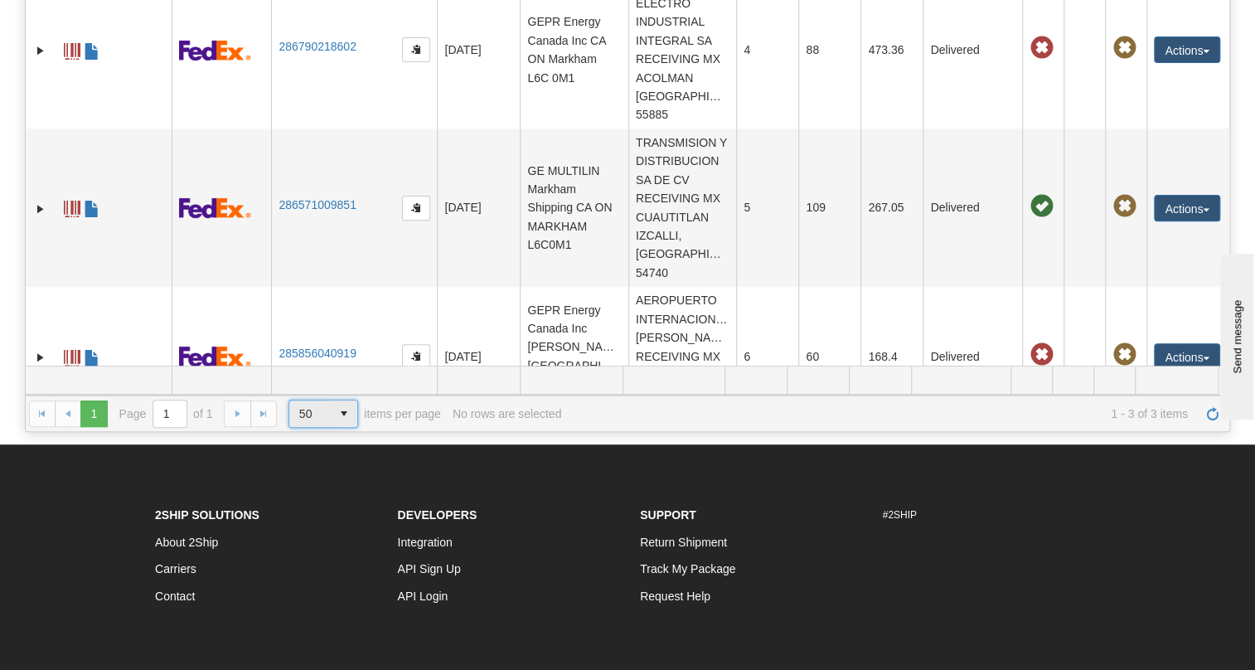
click at [343, 410] on span "select" at bounding box center [344, 413] width 27 height 27
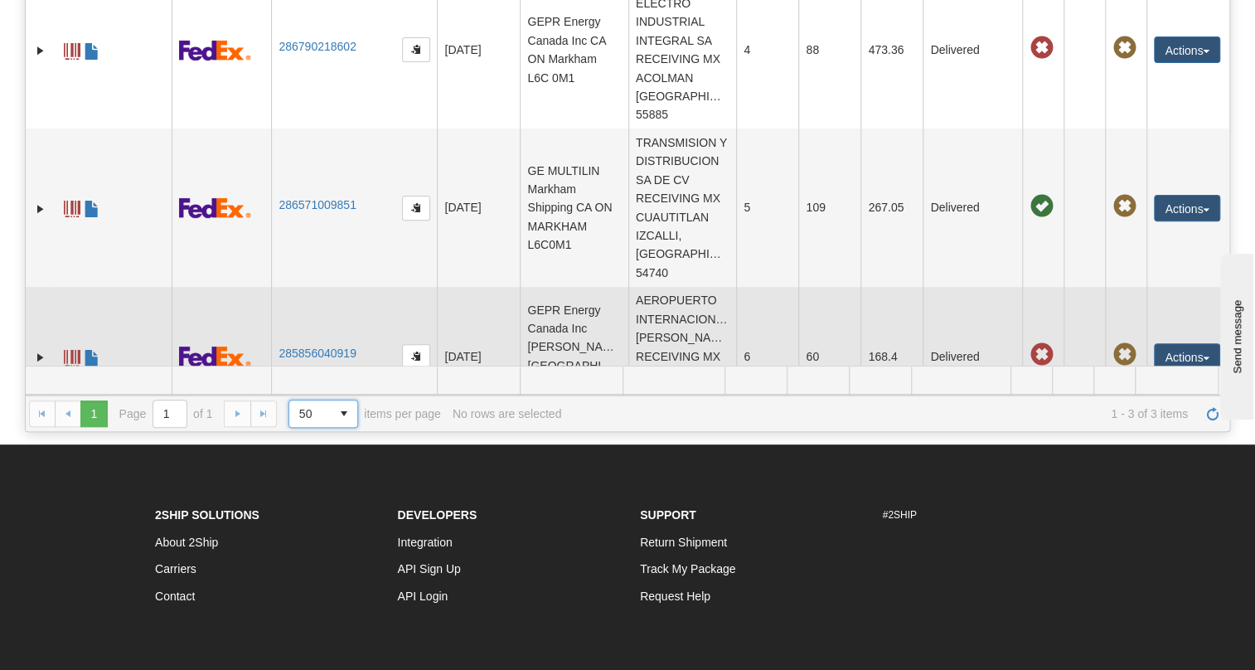
click at [376, 331] on td "285856040919" at bounding box center [354, 356] width 166 height 139
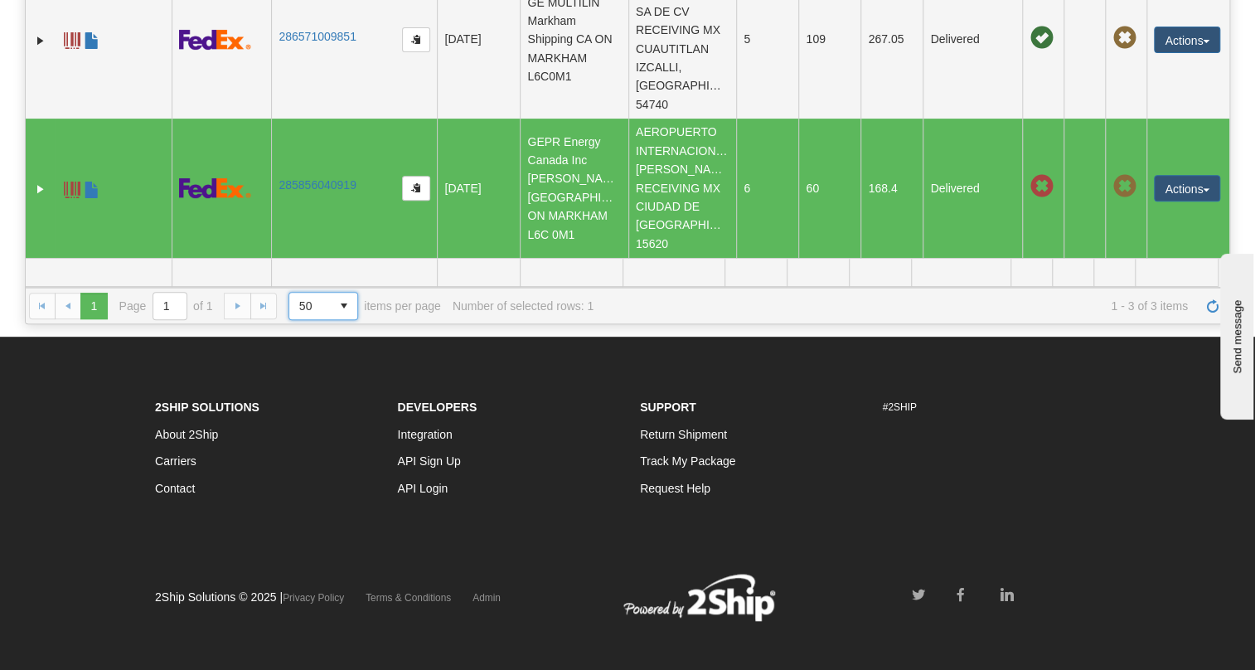
scroll to position [342, 0]
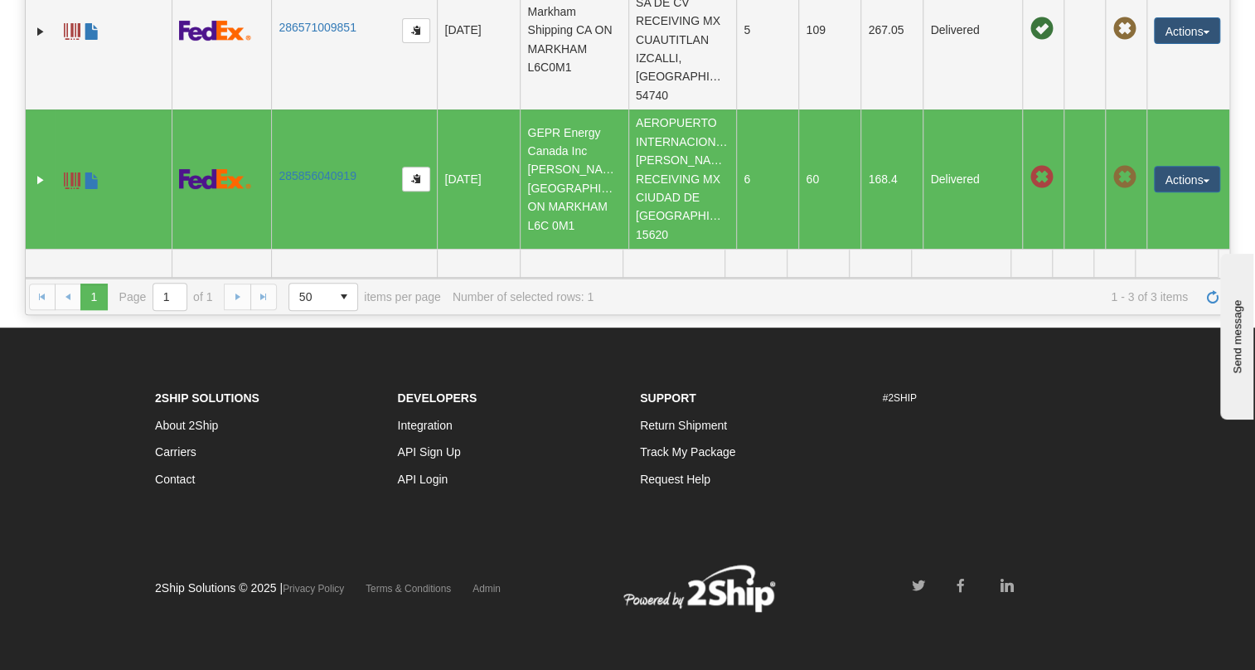
click at [264, 297] on div "1 1 Page 1 of 1 50 25 50 100 500 1000 items per page 1 - 3 of 3 items Number of…" at bounding box center [627, 296] width 1203 height 36
click at [233, 298] on div "1 1 Page 1 of 1 50 25 50 100 500 1000 items per page 1 - 3 of 3 items Number of…" at bounding box center [627, 296] width 1203 height 36
click at [258, 294] on div "1 1 Page 1 of 1 50 25 50 100 500 1000 items per page 1 - 3 of 3 items Number of…" at bounding box center [627, 296] width 1203 height 36
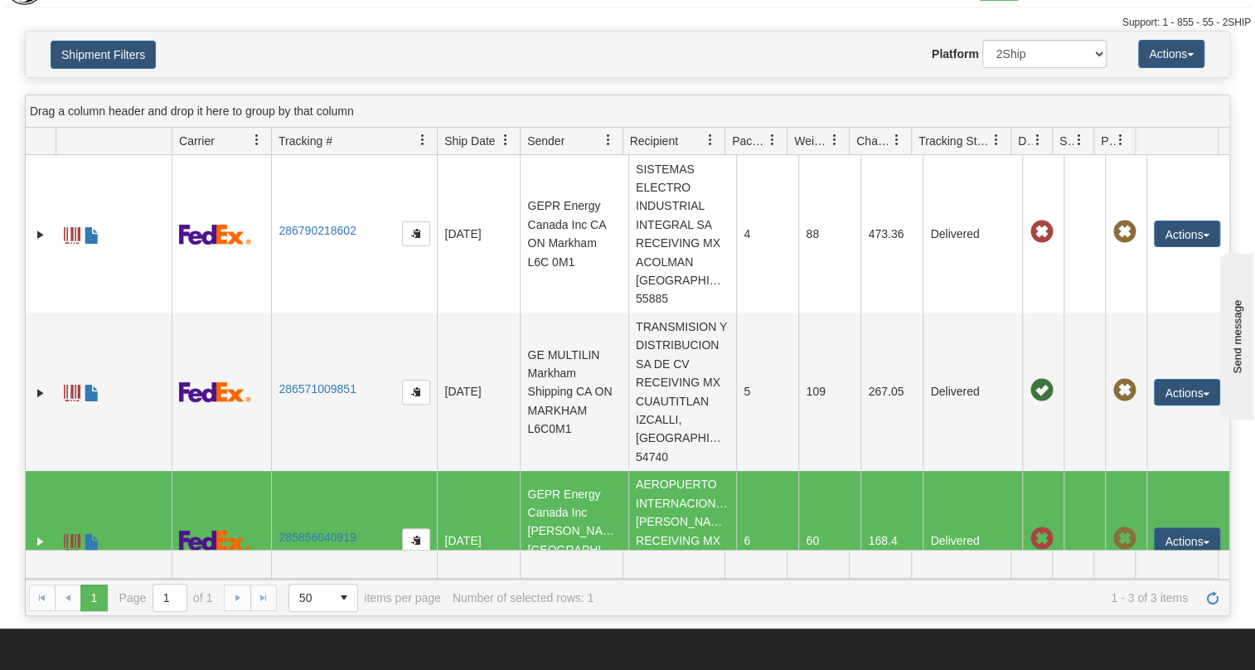
scroll to position [0, 0]
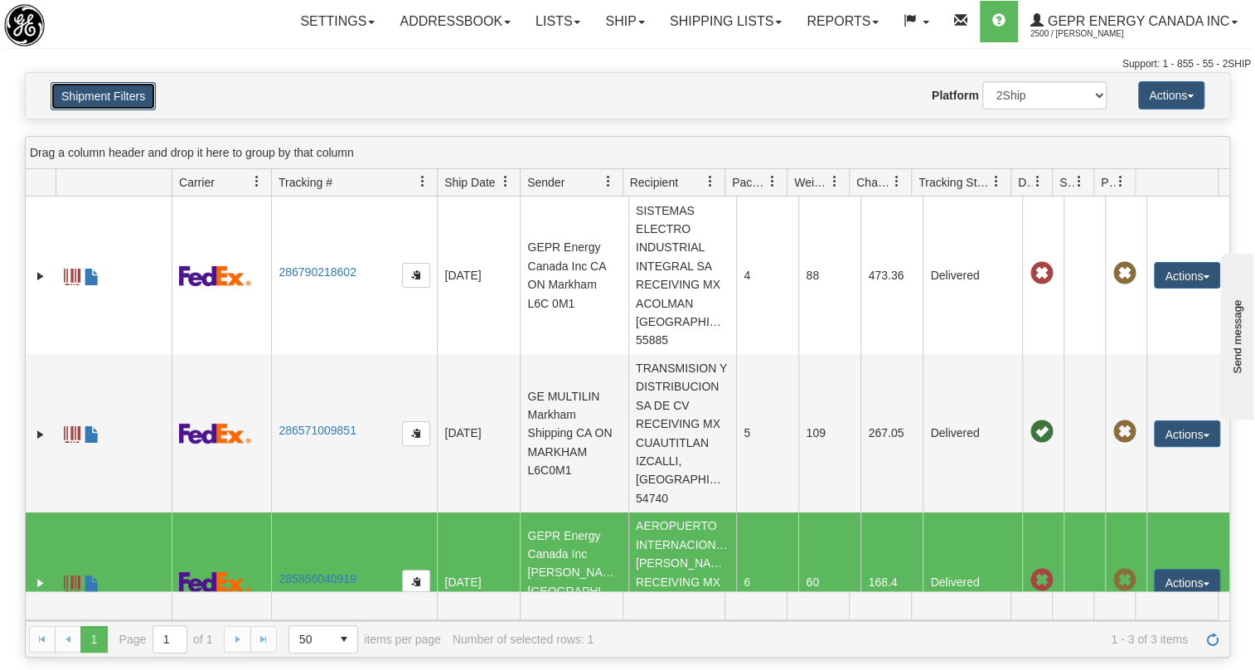
click at [140, 94] on button "Shipment Filters" at bounding box center [103, 96] width 105 height 28
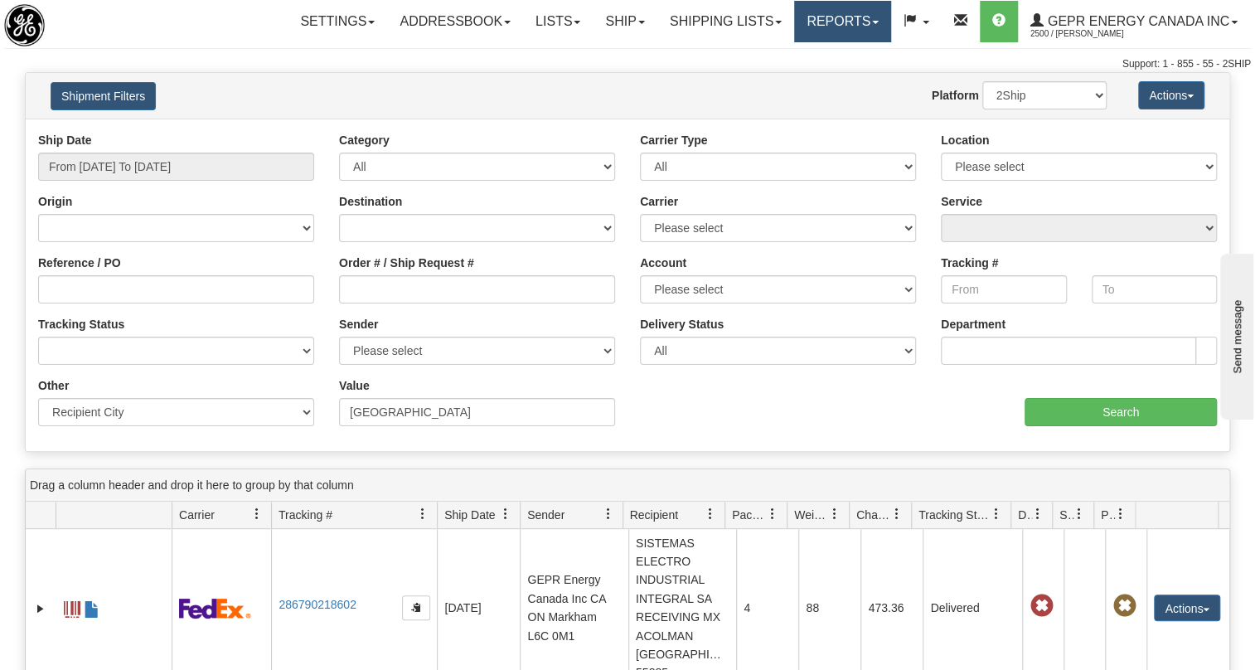
click at [872, 21] on span at bounding box center [875, 22] width 7 height 3
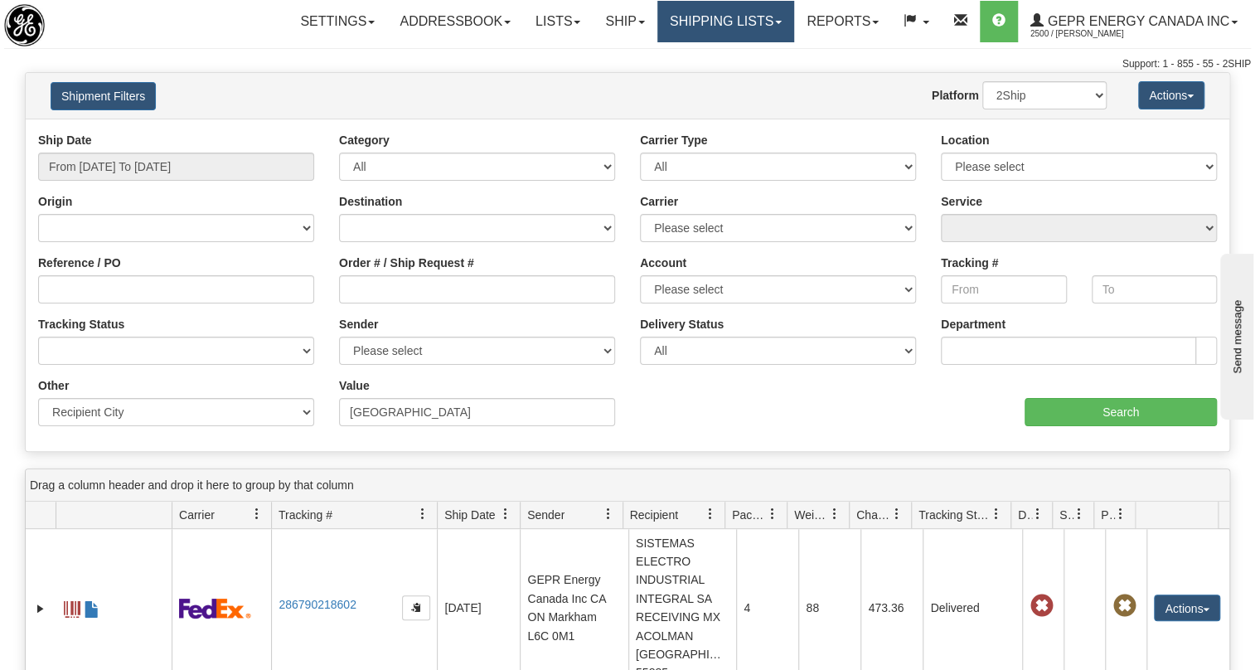
click at [766, 20] on link "Shipping lists" at bounding box center [725, 21] width 137 height 41
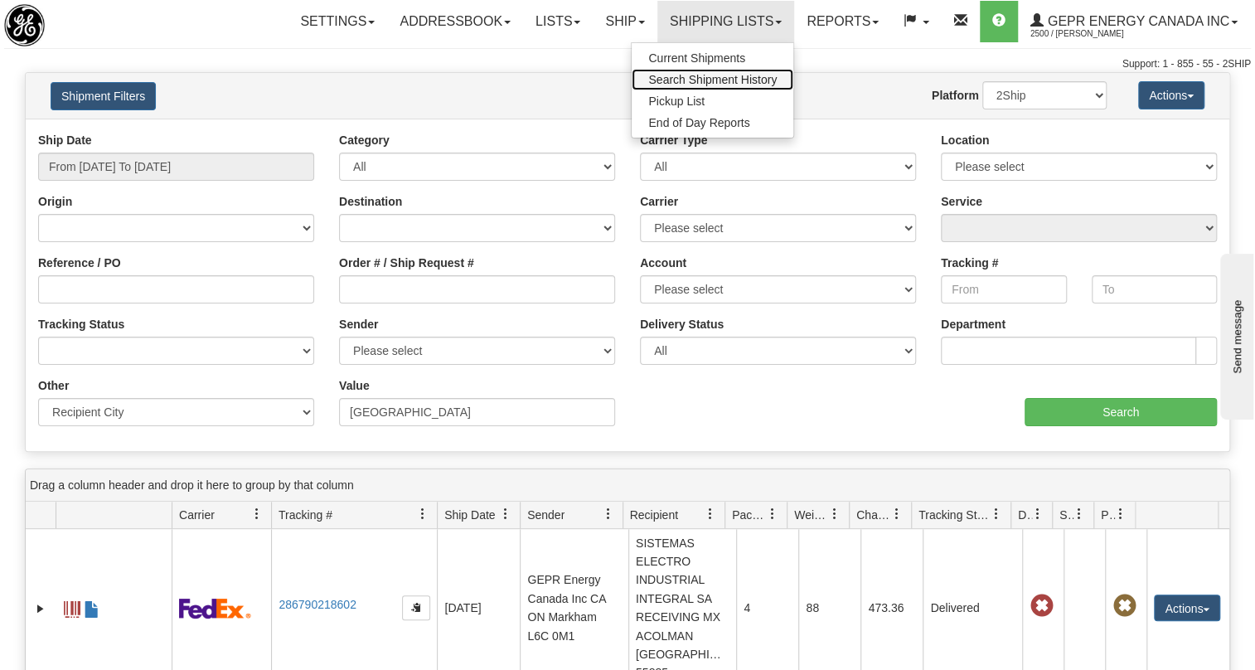
click at [704, 80] on span "Search Shipment History" at bounding box center [712, 79] width 128 height 13
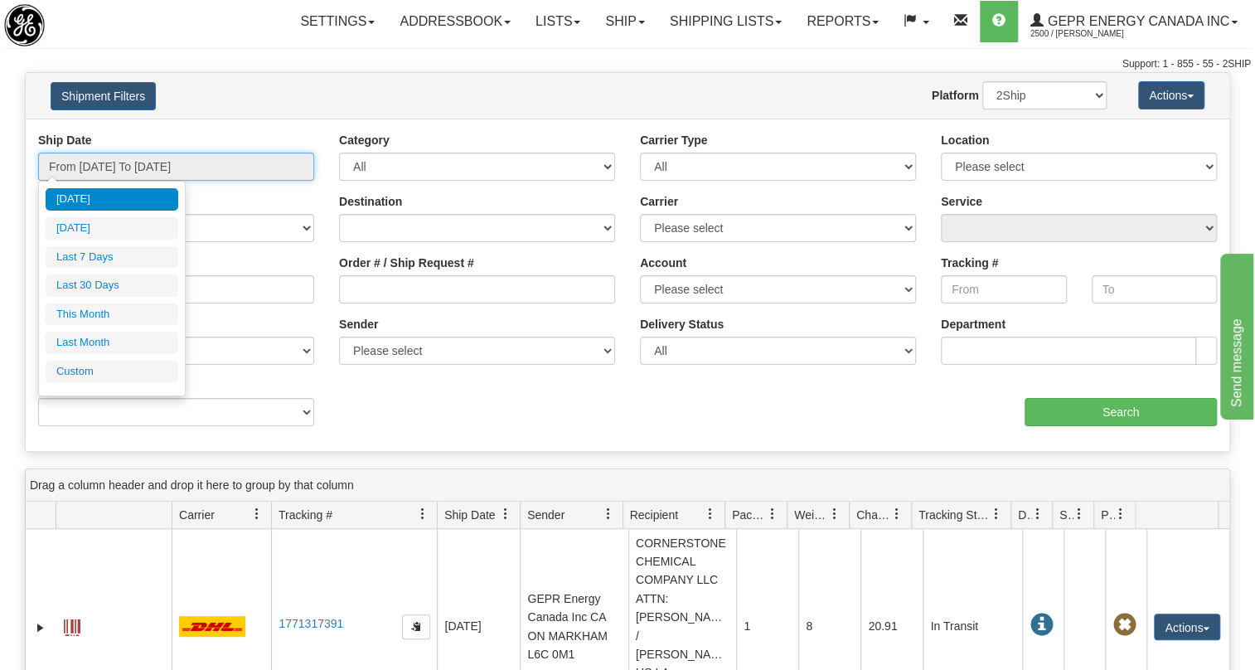
click at [225, 166] on input "From [DATE] To [DATE]" at bounding box center [176, 166] width 276 height 28
click at [89, 341] on li "Last Month" at bounding box center [112, 342] width 133 height 22
type input "From [DATE] To [DATE]"
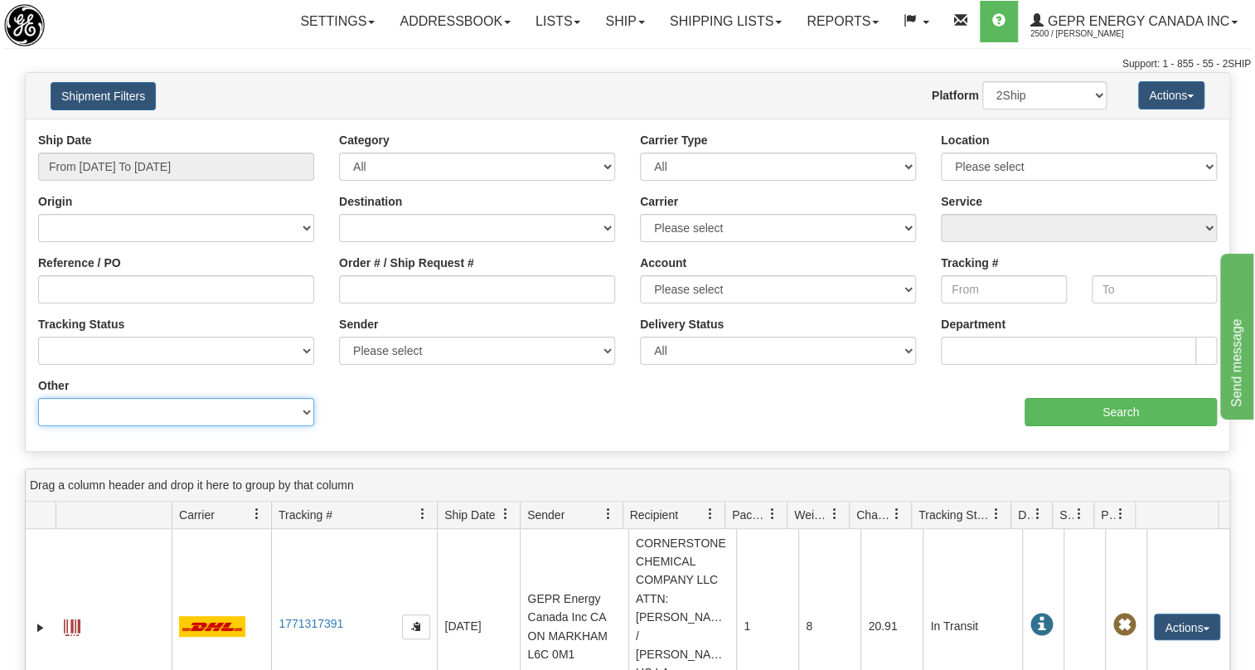
click at [305, 409] on select "Billing Account # Billing Type BOL # (LTL) Commodity Or Documents Consolidation…" at bounding box center [176, 412] width 276 height 28
click at [364, 388] on div "Value" at bounding box center [476, 383] width 301 height 12
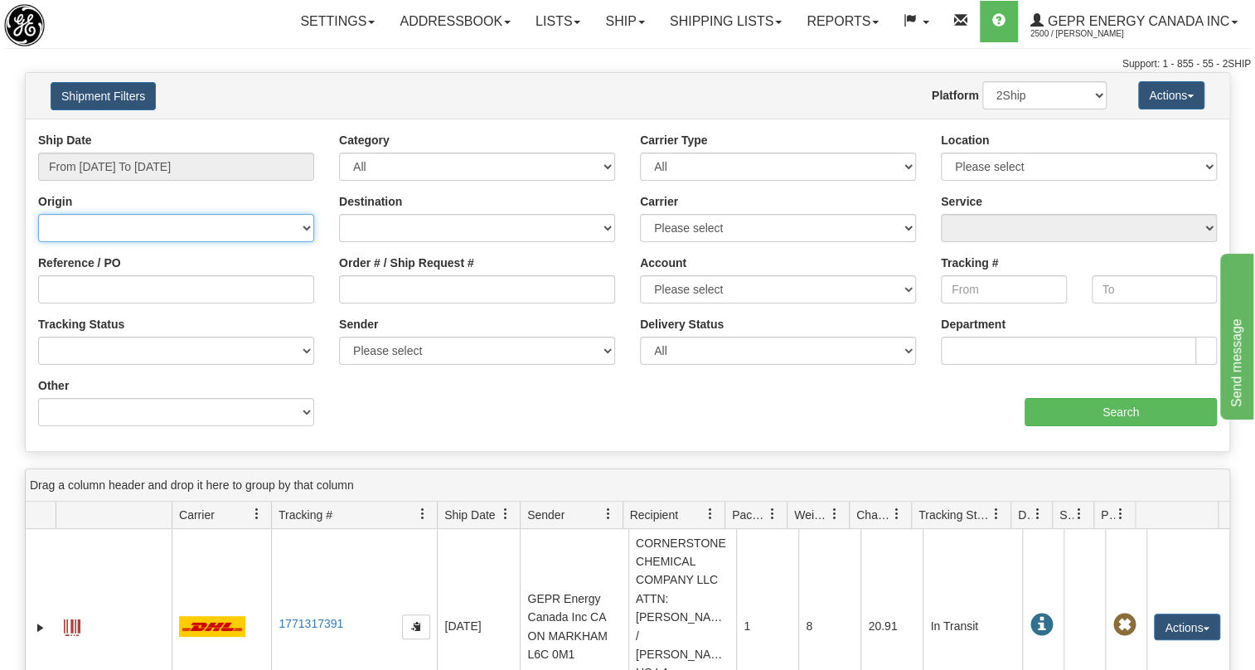
click at [303, 229] on select "[GEOGRAPHIC_DATA] [GEOGRAPHIC_DATA] [GEOGRAPHIC_DATA] [US_STATE] [GEOGRAPHIC_DA…" at bounding box center [176, 228] width 276 height 28
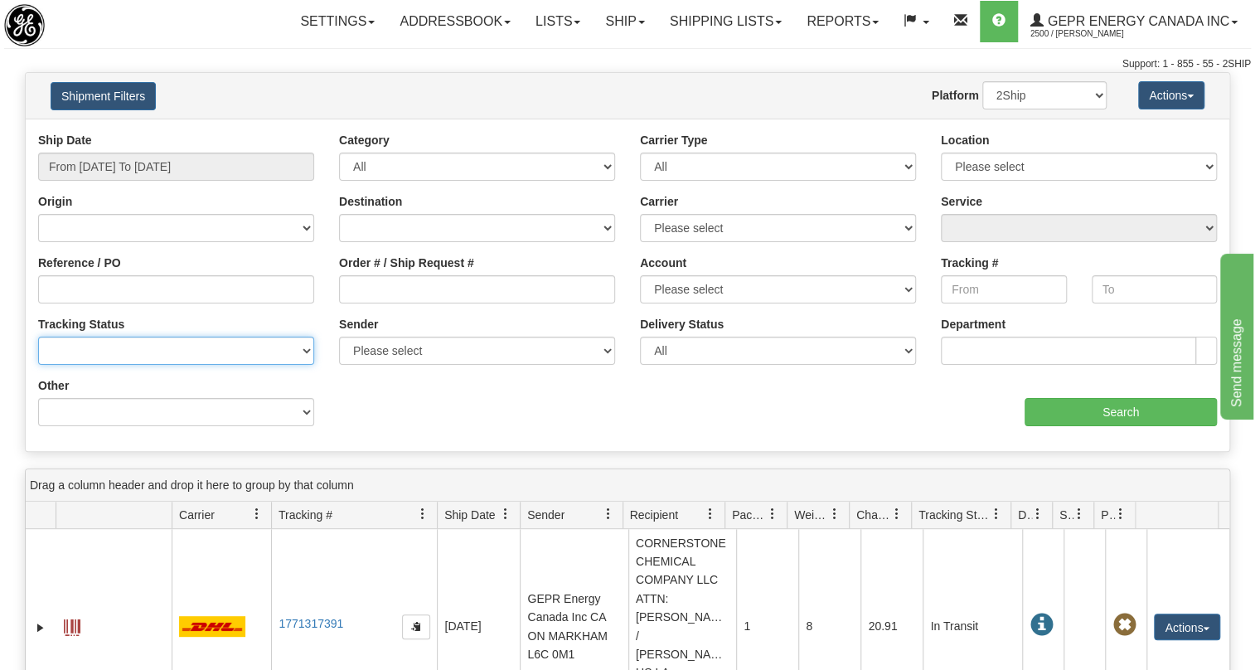
click at [307, 348] on select "No Tracking Info Delivered In Transit Out For Delivery Exception Partial Delive…" at bounding box center [176, 350] width 276 height 28
select select "Delivered"
click at [38, 336] on select "No Tracking Info Delivered In Transit Out For Delivery Exception Partial Delive…" at bounding box center [176, 350] width 276 height 28
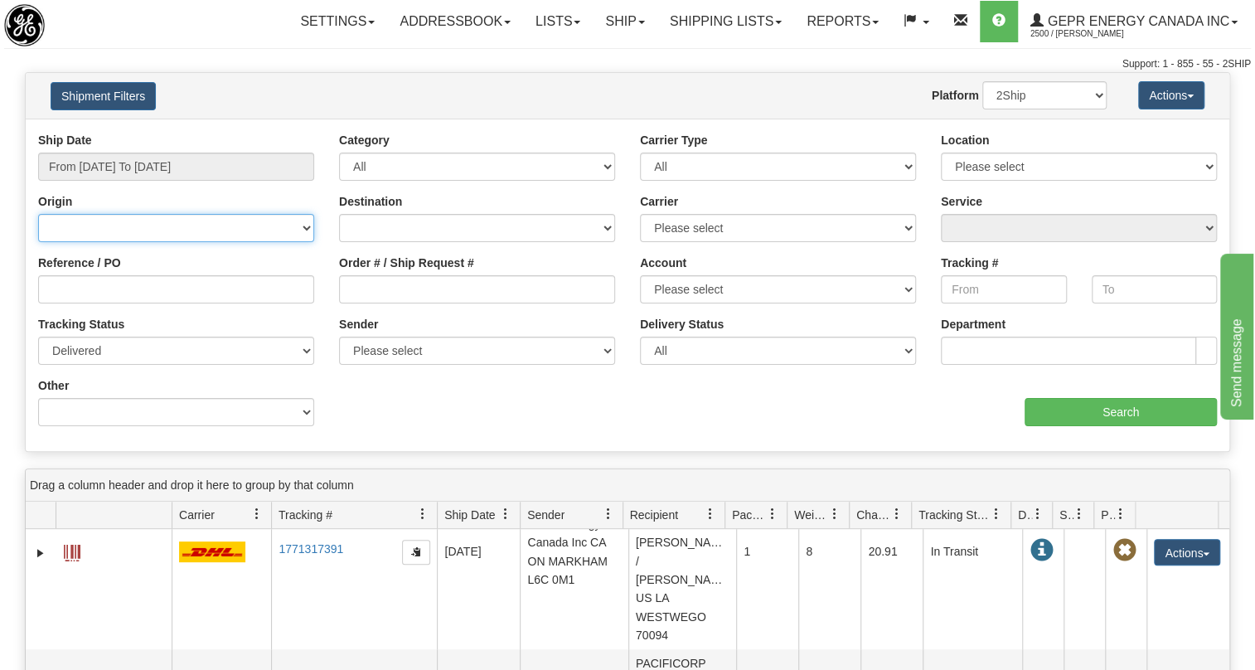
click at [307, 229] on select "[GEOGRAPHIC_DATA] [GEOGRAPHIC_DATA] [GEOGRAPHIC_DATA] [US_STATE] [GEOGRAPHIC_DA…" at bounding box center [176, 228] width 276 height 28
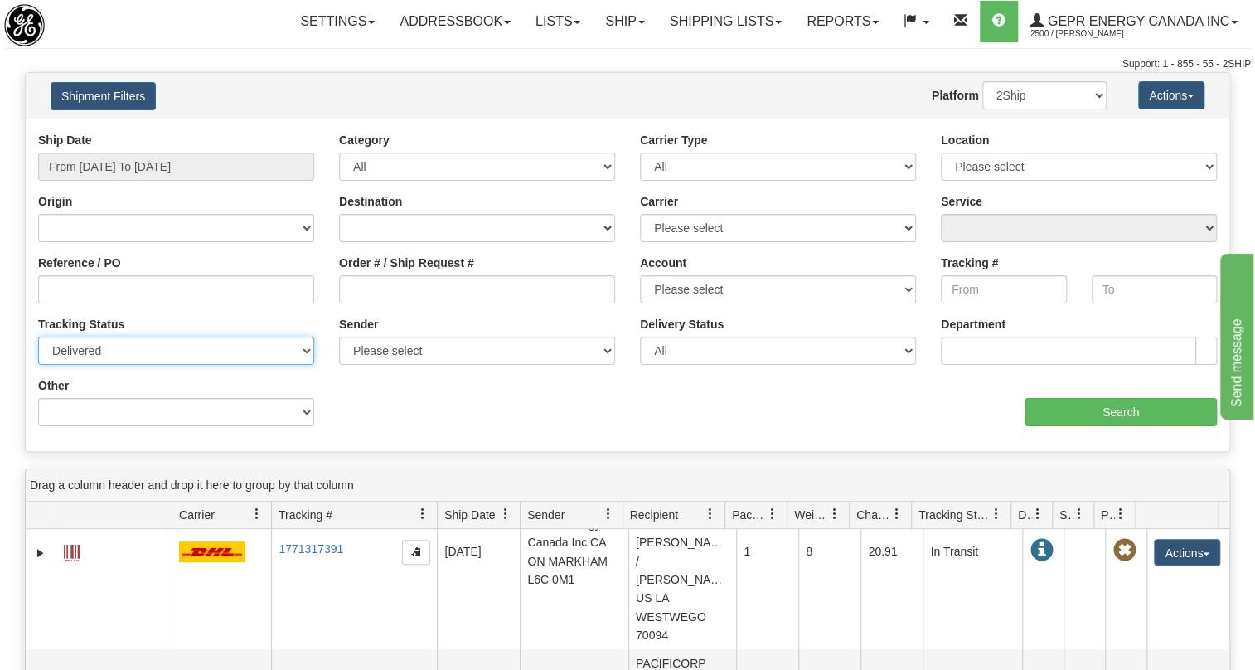
click at [301, 351] on select "No Tracking Info Delivered In Transit Out For Delivery Exception Partial Delive…" at bounding box center [176, 350] width 276 height 28
click at [404, 406] on div "Ship Date From [DATE] To [DATE] Category All Inbound Outbound Carrier Type All …" at bounding box center [627, 285] width 1203 height 307
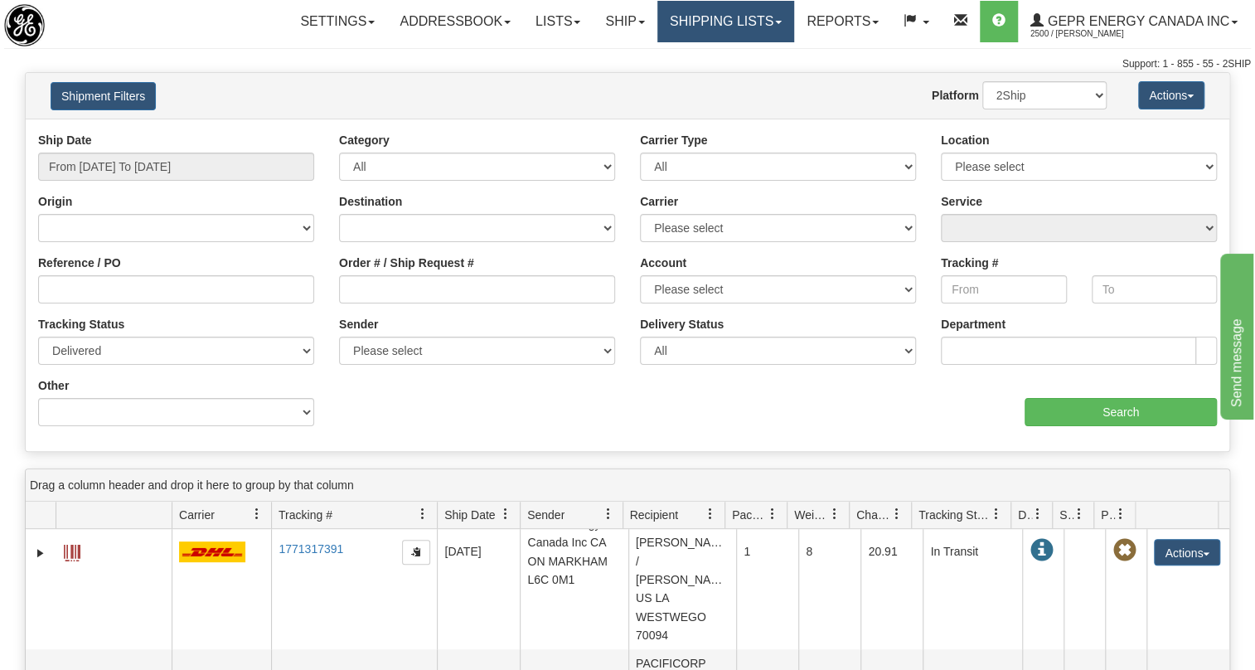
click at [765, 18] on link "Shipping lists" at bounding box center [725, 21] width 137 height 41
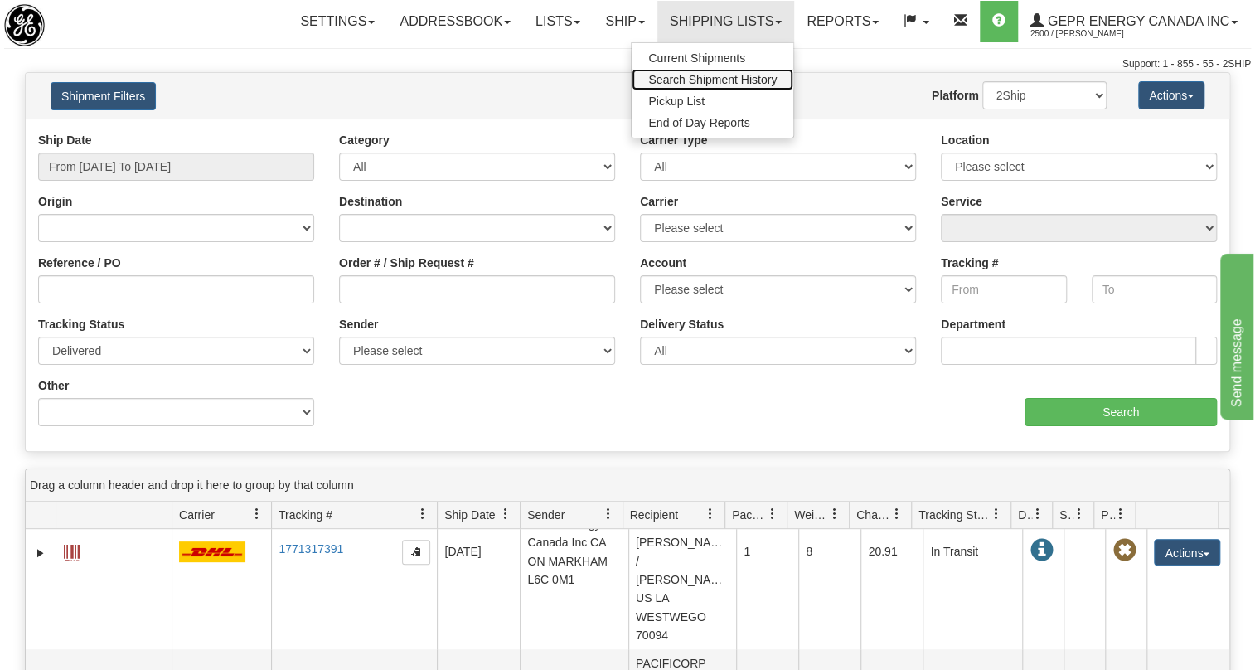
click at [696, 76] on span "Search Shipment History" at bounding box center [712, 79] width 128 height 13
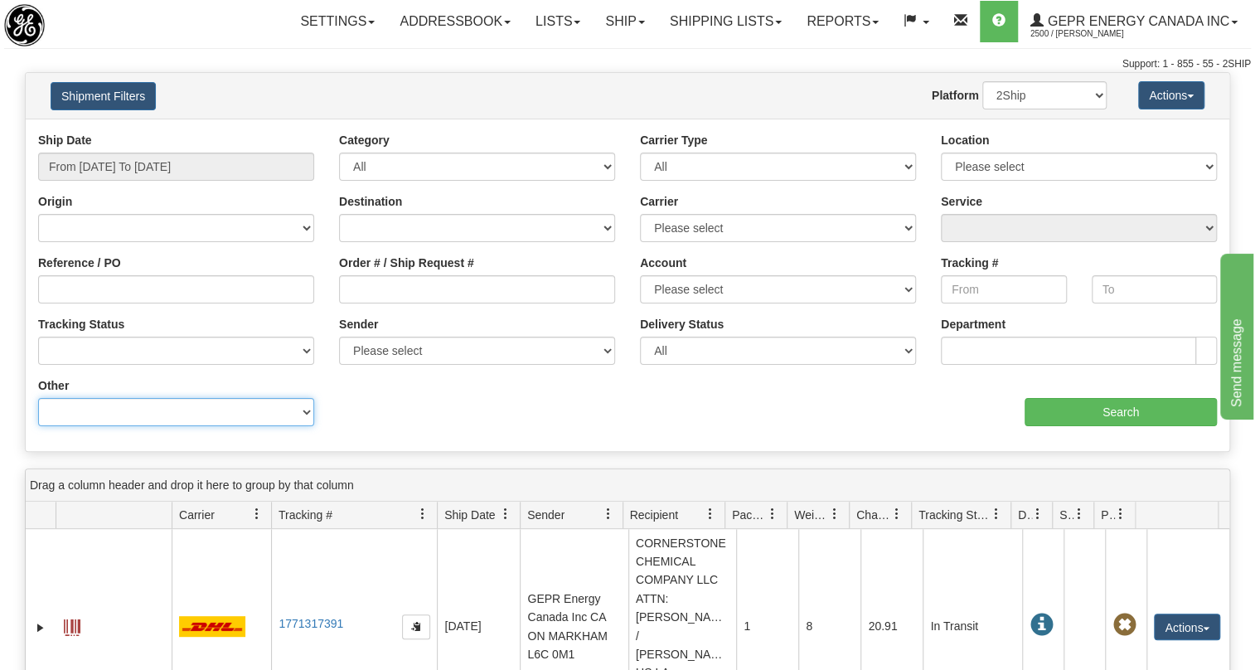
click at [307, 415] on select "Billing Account # Billing Type BOL # (LTL) Commodity Or Documents Consolidation…" at bounding box center [176, 412] width 276 height 28
select select "Recipient_Country"
click at [38, 398] on select "Billing Account # Billing Type BOL # (LTL) Commodity Or Documents Consolidation…" at bounding box center [176, 412] width 276 height 28
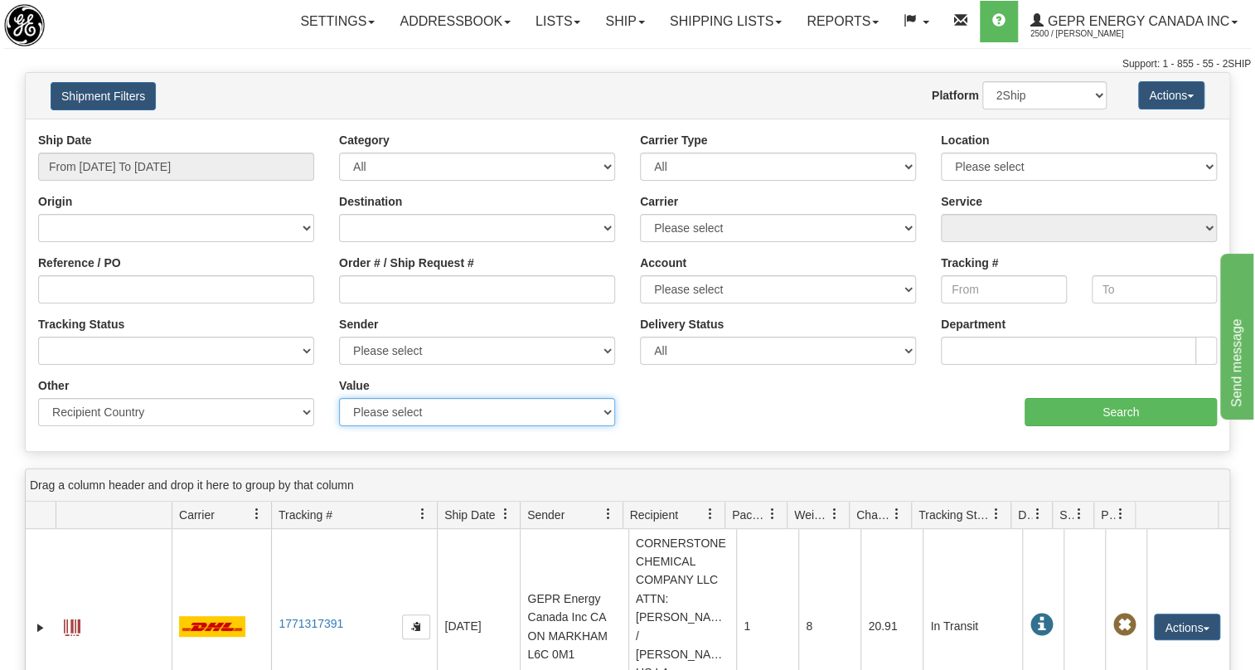
click at [605, 413] on select "Please select A2 - AZORES AD - ANDORRA AE - UNITED ARAB EMIRATES AF - AFGHANIST…" at bounding box center [477, 412] width 276 height 28
click at [418, 406] on select "Please select A2 - AZORES AD - ANDORRA AE - UNITED ARAB EMIRATES AF - AFGHANIST…" at bounding box center [477, 412] width 276 height 28
click at [413, 418] on select "Please select A2 - AZORES AD - ANDORRA AE - UNITED ARAB EMIRATES AF - AFGHANIST…" at bounding box center [477, 412] width 276 height 28
drag, startPoint x: 450, startPoint y: 405, endPoint x: 432, endPoint y: 413, distance: 20.0
click at [432, 413] on select "Please select A2 - AZORES AD - ANDORRA AE - UNITED ARAB EMIRATES AF - AFGHANIST…" at bounding box center [477, 412] width 276 height 28
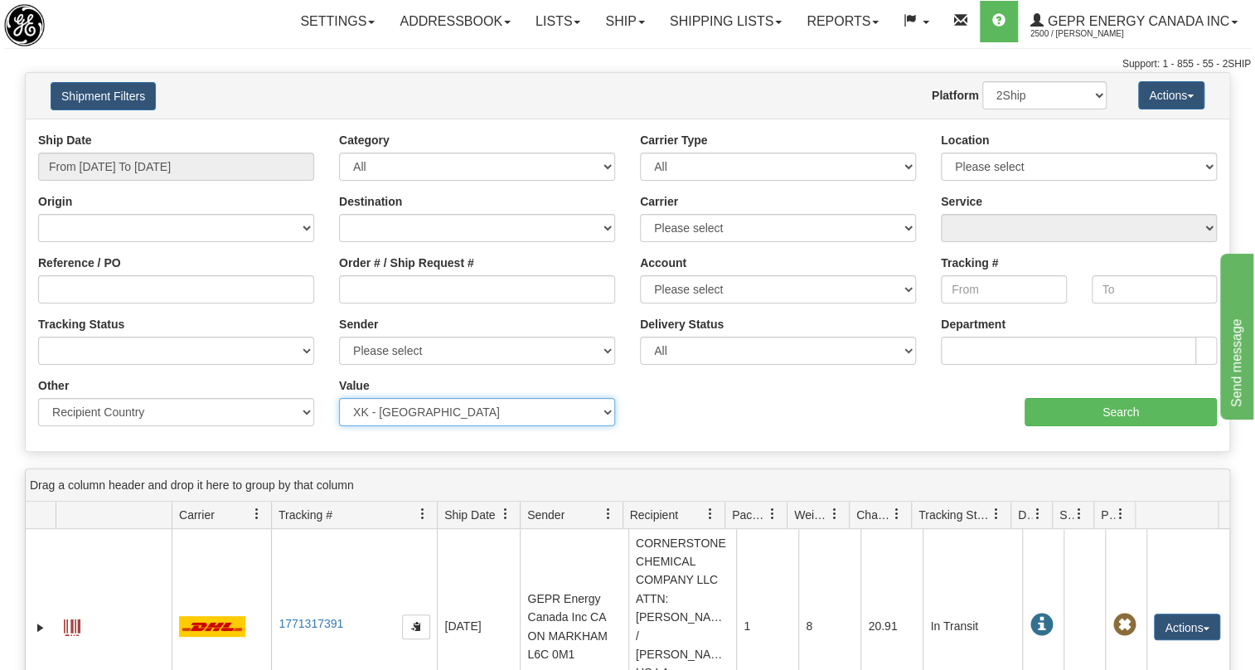
drag, startPoint x: 432, startPoint y: 413, endPoint x: 414, endPoint y: 412, distance: 17.5
click at [414, 412] on select "Please select A2 - AZORES AD - ANDORRA AE - UNITED ARAB EMIRATES AF - AFGHANIST…" at bounding box center [477, 412] width 276 height 28
click at [426, 413] on select "Please select A2 - AZORES AD - ANDORRA AE - UNITED ARAB EMIRATES AF - AFGHANIST…" at bounding box center [477, 412] width 276 height 28
click at [429, 410] on select "Please select A2 - AZORES AD - ANDORRA AE - UNITED ARAB EMIRATES AF - AFGHANIST…" at bounding box center [477, 412] width 276 height 28
click at [605, 406] on select "Please select A2 - AZORES AD - ANDORRA AE - UNITED ARAB EMIRATES AF - AFGHANIST…" at bounding box center [477, 412] width 276 height 28
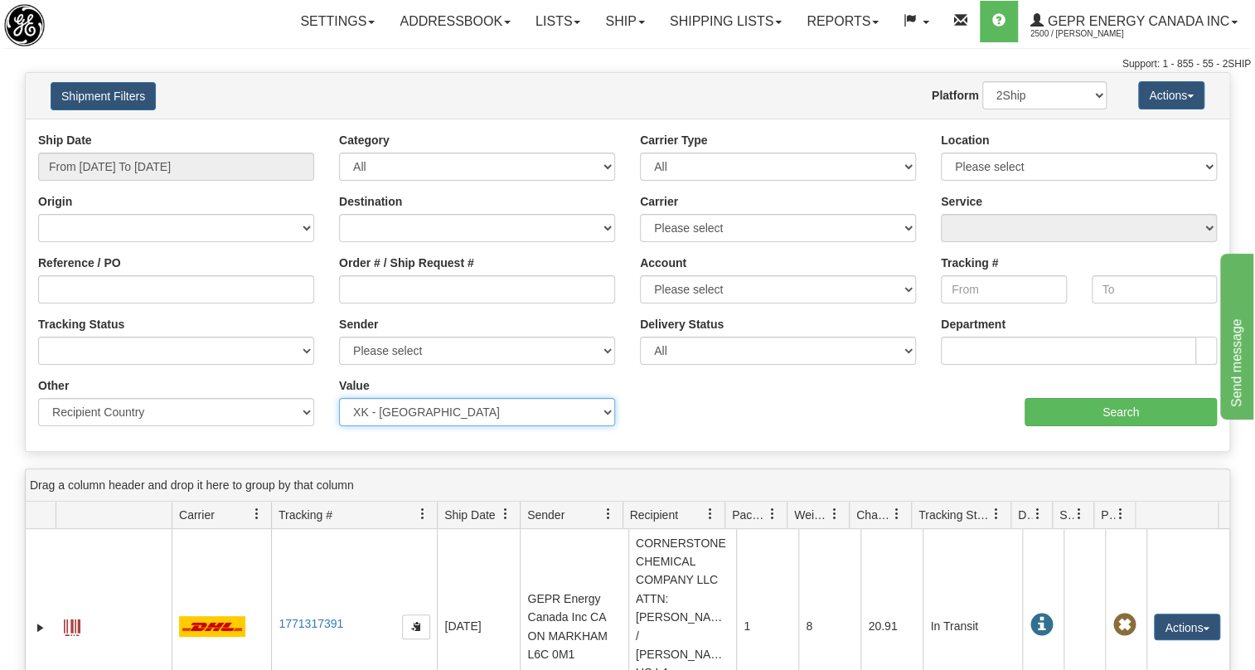
click at [606, 413] on select "Please select A2 - AZORES AD - ANDORRA AE - UNITED ARAB EMIRATES AF - AFGHANIST…" at bounding box center [477, 412] width 276 height 28
select select "MX"
click at [339, 398] on select "Please select A2 - AZORES AD - ANDORRA AE - UNITED ARAB EMIRATES AF - AFGHANIST…" at bounding box center [477, 412] width 276 height 28
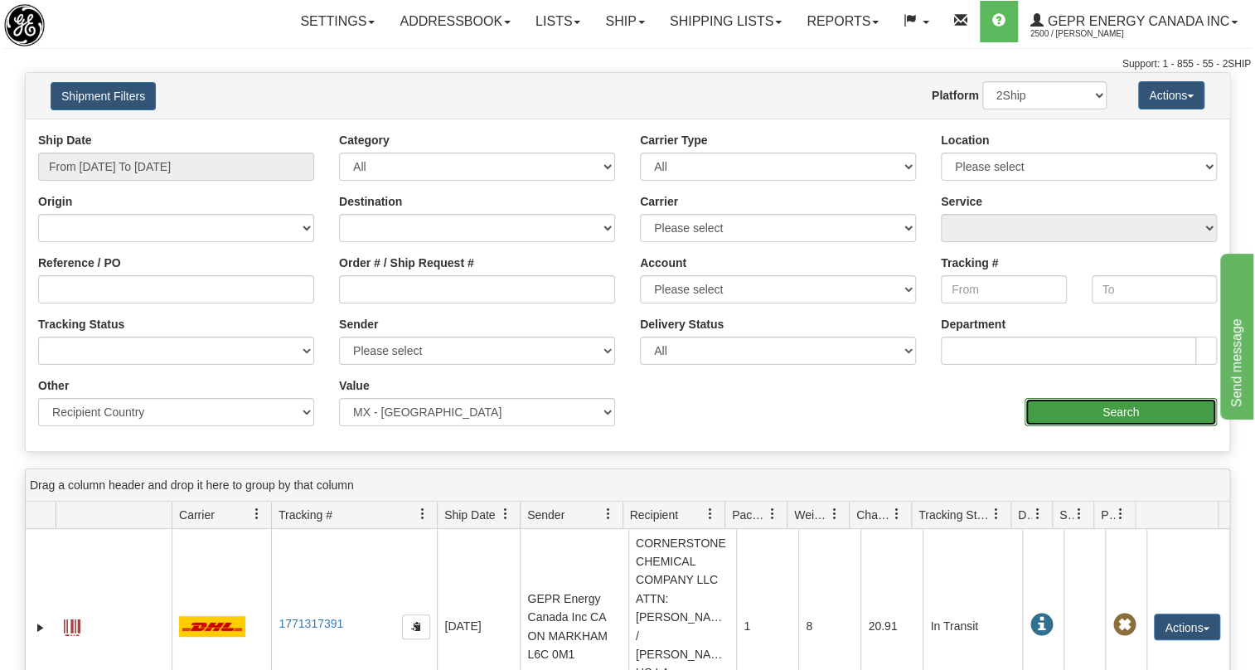
click at [1124, 410] on input "Search" at bounding box center [1120, 412] width 192 height 28
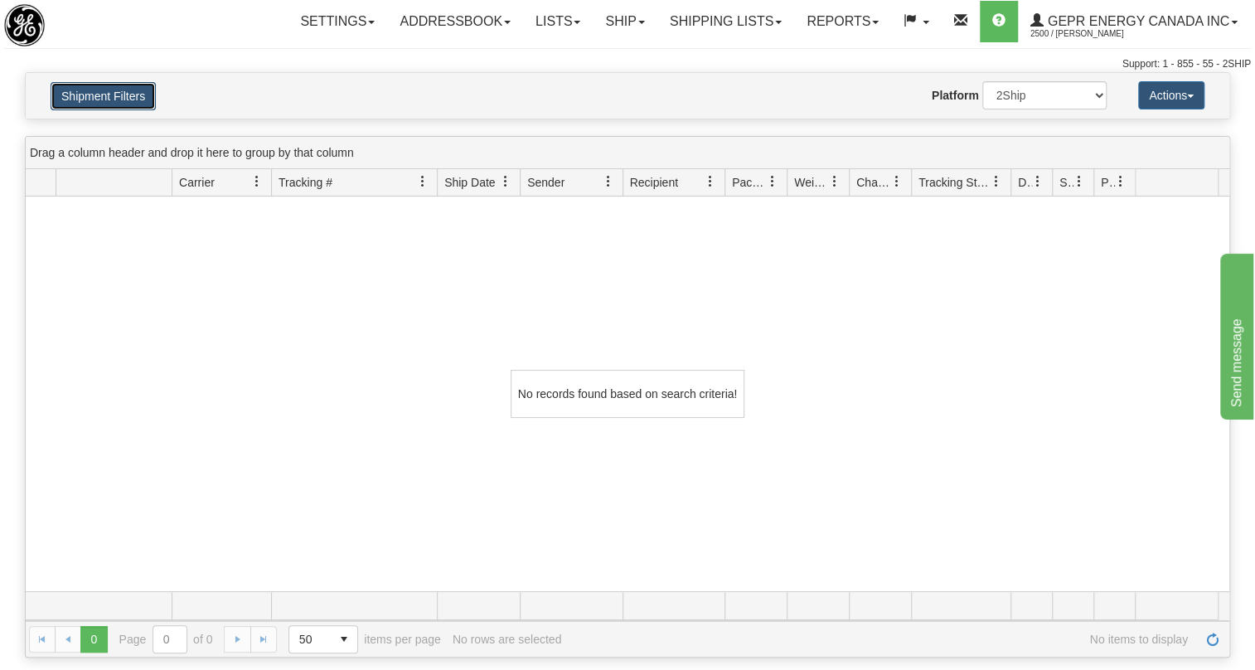
click at [141, 94] on button "Shipment Filters" at bounding box center [103, 96] width 105 height 28
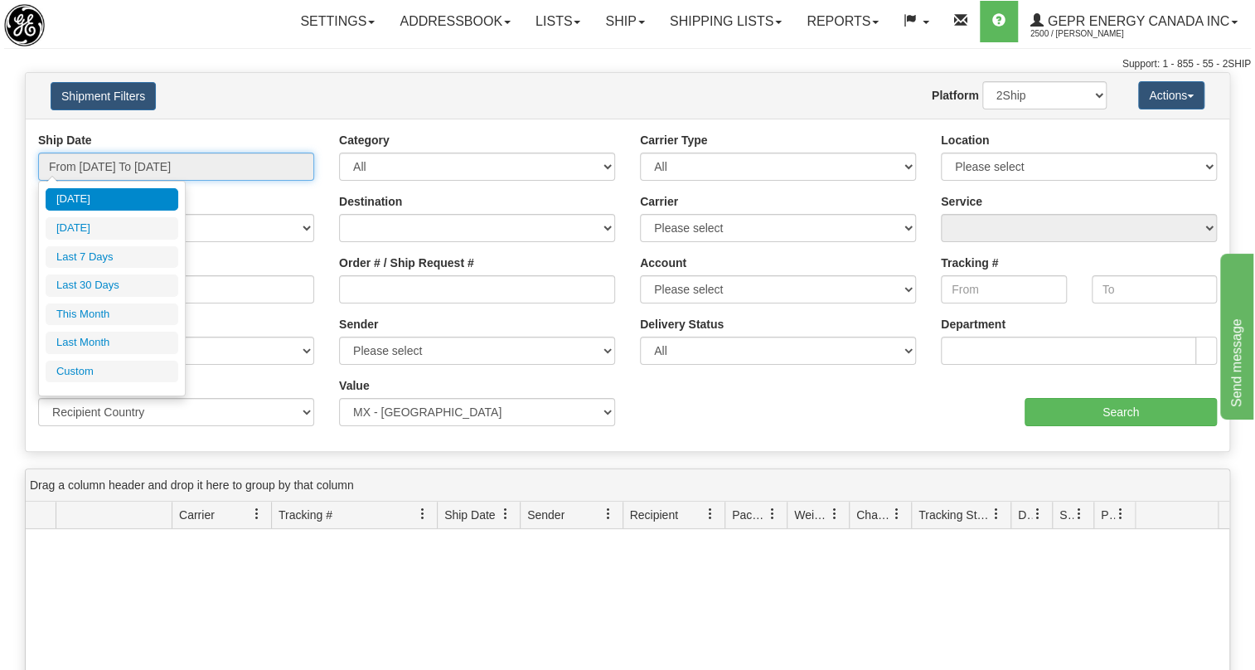
click at [97, 167] on input "From [DATE] To [DATE]" at bounding box center [176, 166] width 276 height 28
click at [88, 341] on li "Last Month" at bounding box center [112, 342] width 133 height 22
type input "From [DATE] To [DATE]"
click at [90, 162] on input "From [DATE] To [DATE]" at bounding box center [176, 166] width 276 height 28
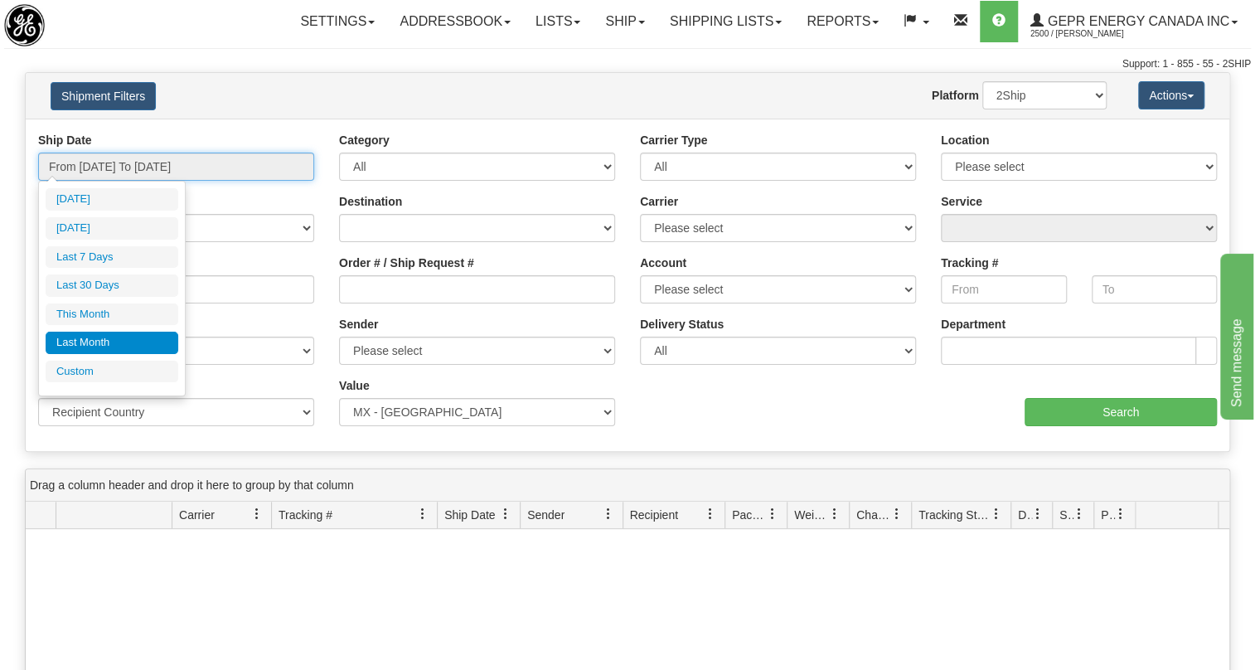
click at [90, 162] on input "From [DATE] To [DATE]" at bounding box center [176, 166] width 276 height 28
type input "[DATE]"
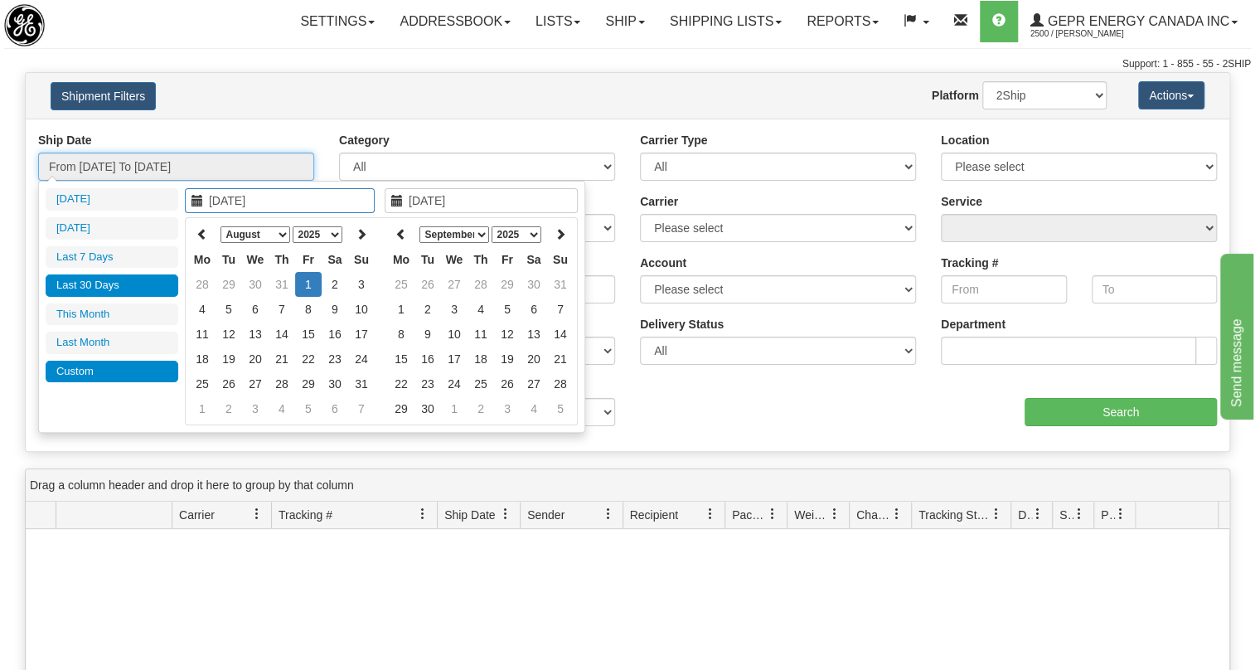
type input "[DATE]"
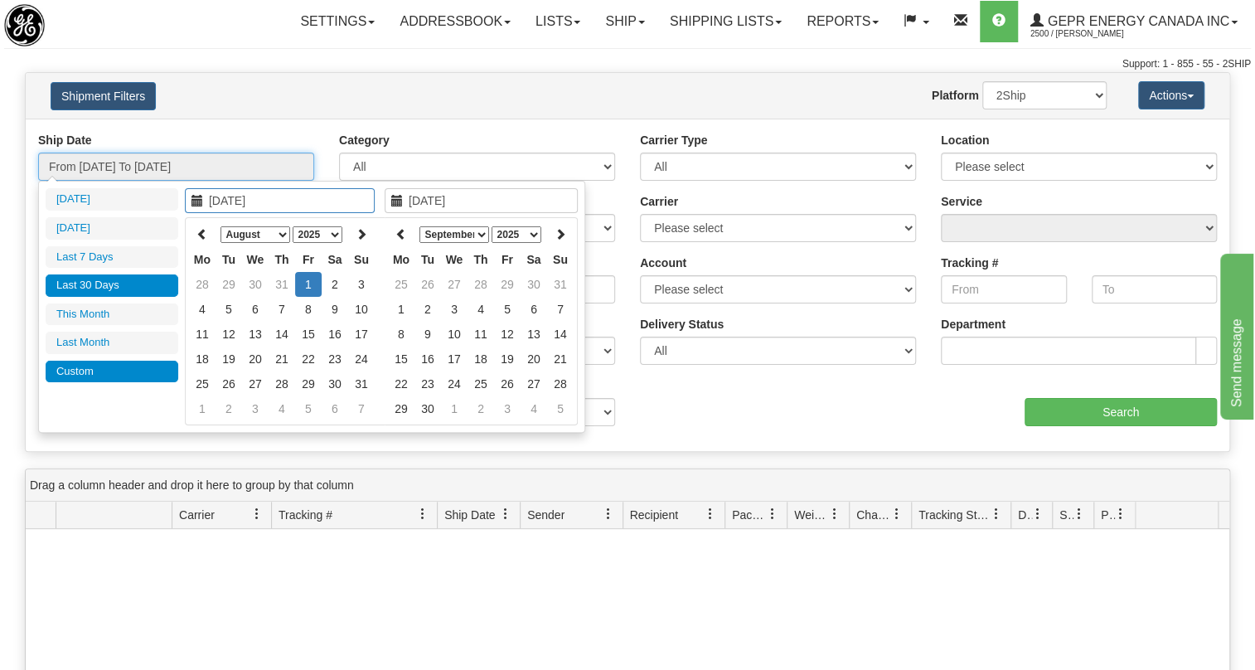
type input "[DATE]"
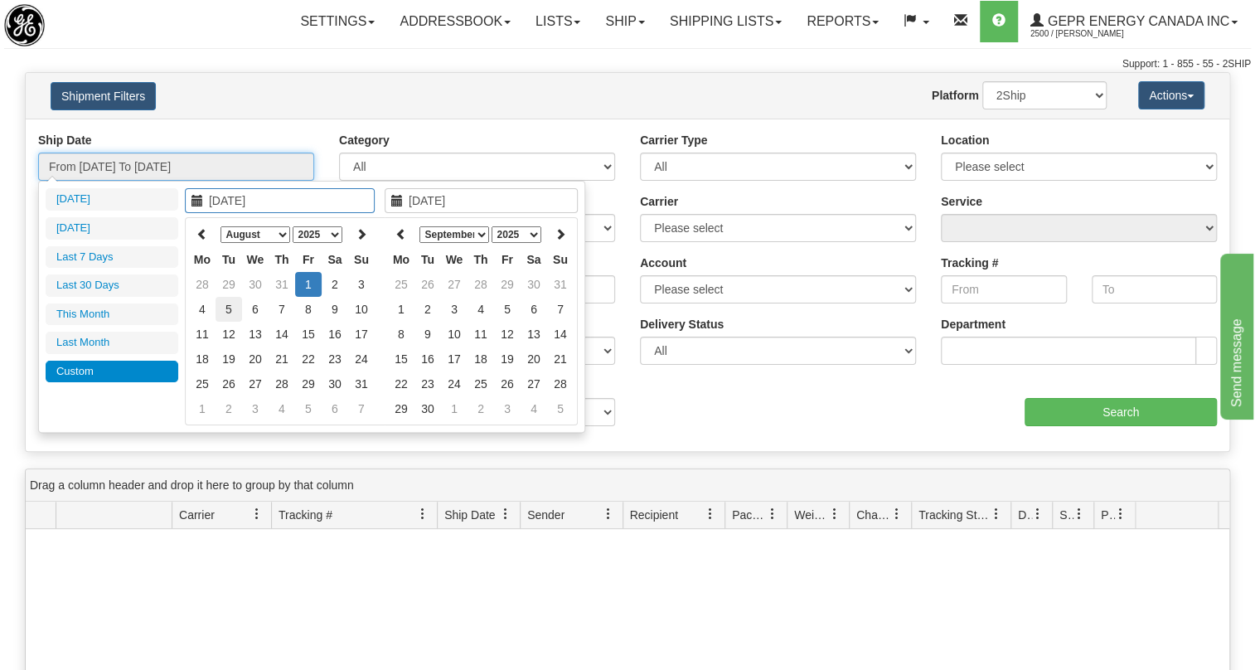
type input "[DATE]"
click at [200, 234] on icon at bounding box center [202, 234] width 12 height 12
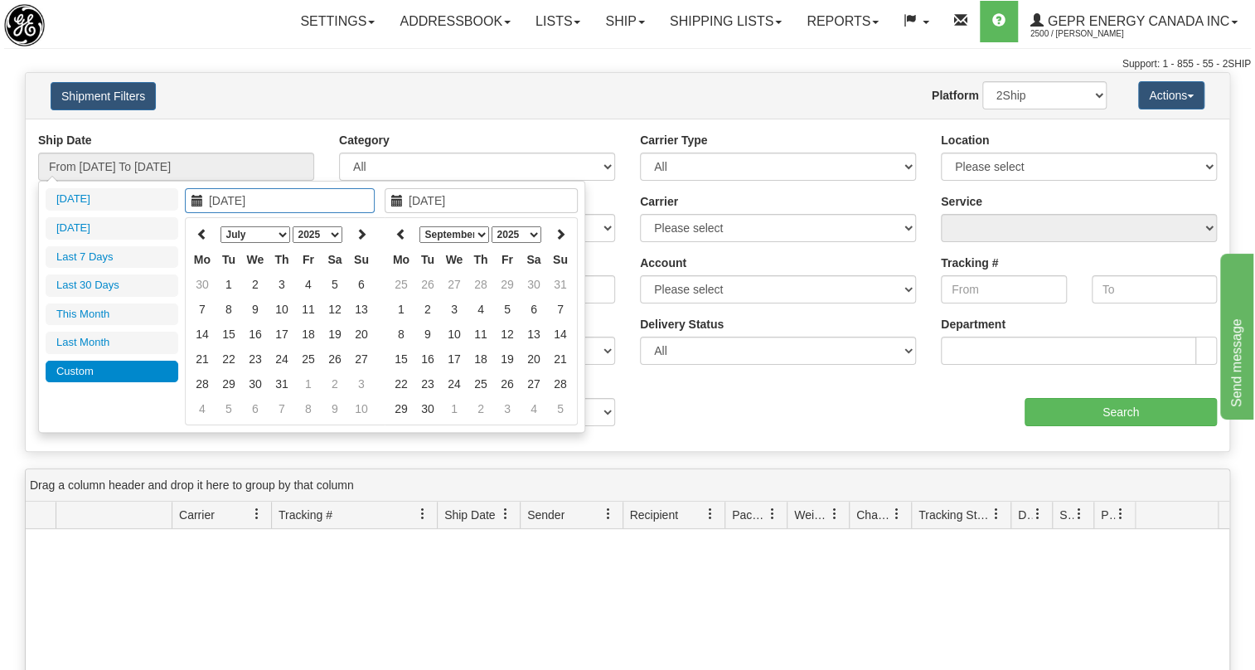
click at [200, 234] on icon at bounding box center [202, 234] width 12 height 12
type input "[DATE]"
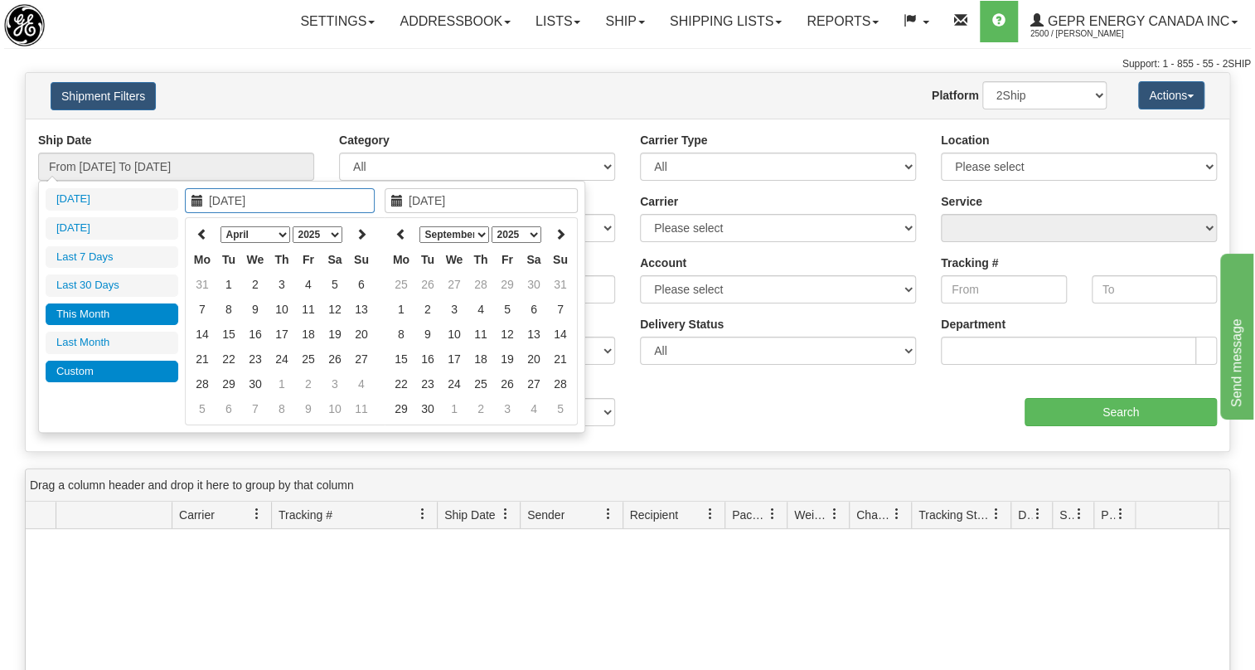
type input "[DATE]"
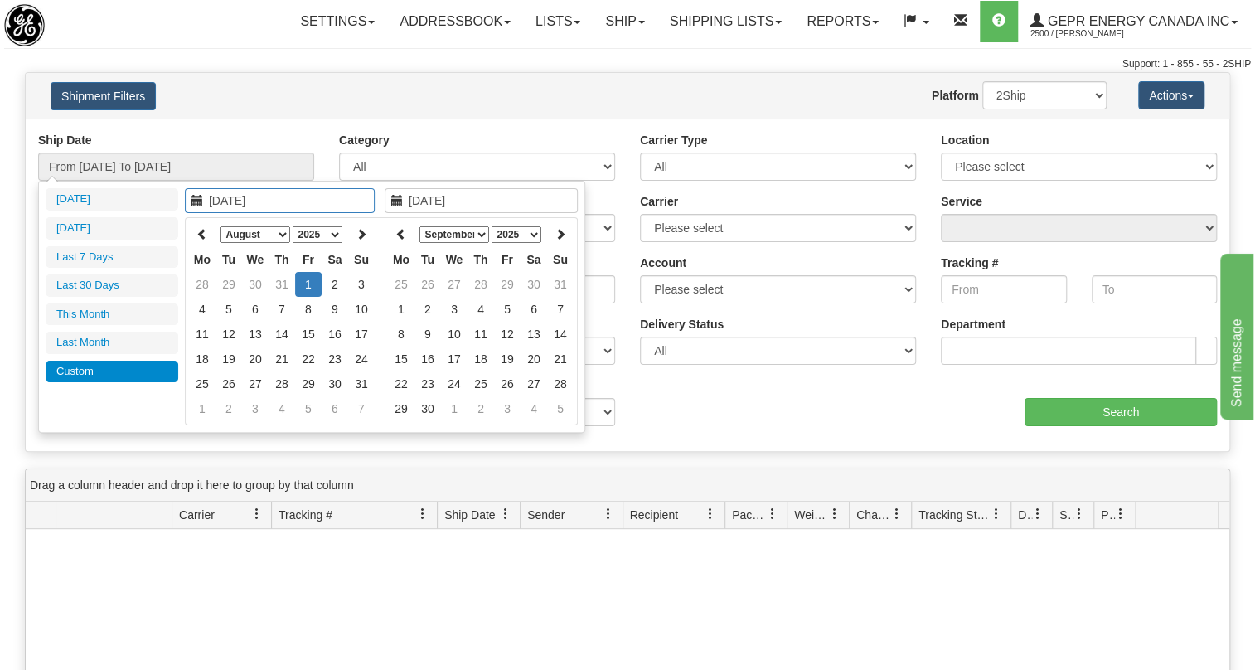
type input "[DATE]"
drag, startPoint x: 670, startPoint y: 416, endPoint x: 630, endPoint y: 404, distance: 41.7
click at [670, 417] on div "aaa Search" at bounding box center [928, 401] width 602 height 49
click at [107, 168] on input "From [DATE] To [DATE]" at bounding box center [176, 166] width 276 height 28
click at [199, 230] on icon at bounding box center [202, 234] width 12 height 12
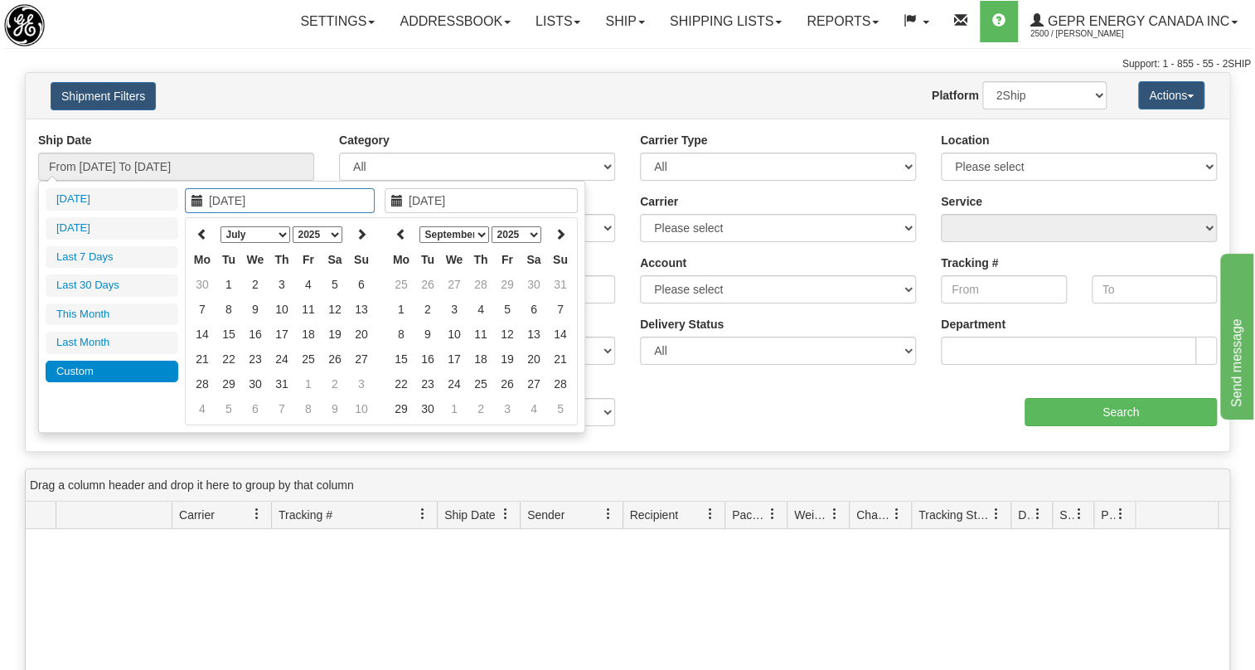
click at [199, 230] on icon at bounding box center [202, 234] width 12 height 12
type input "04/01/2025"
click at [230, 278] on td "1" at bounding box center [228, 284] width 27 height 25
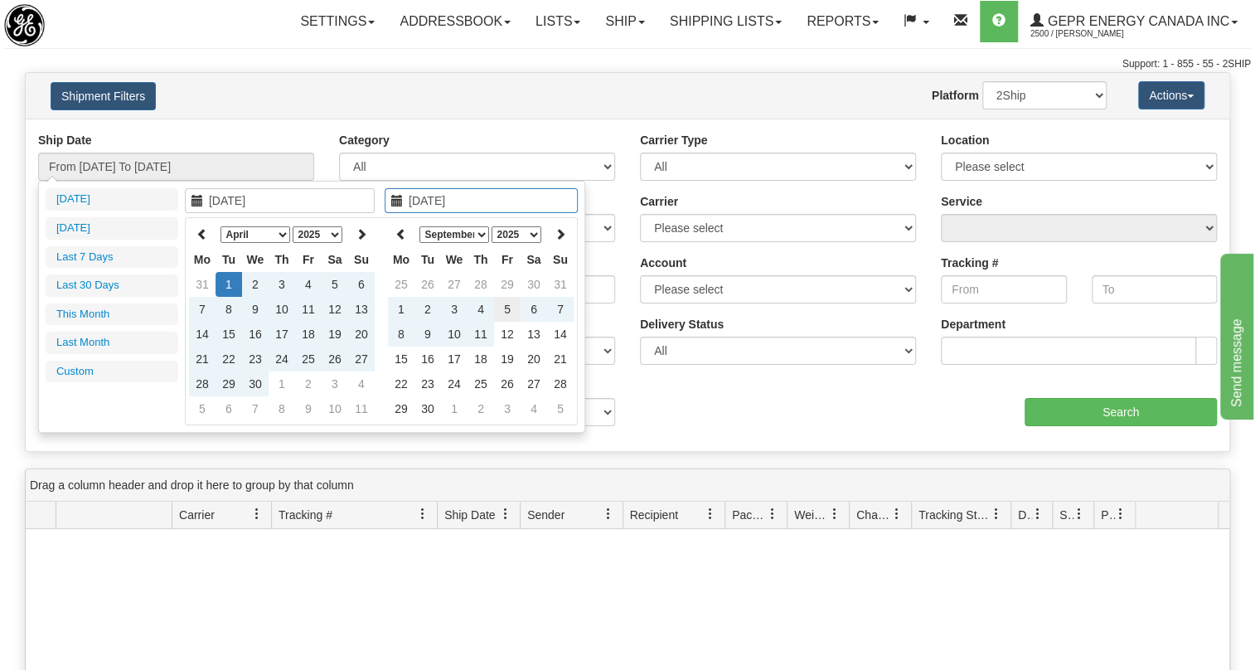
type input "[DATE]"
click at [504, 309] on td "5" at bounding box center [507, 309] width 27 height 25
type input "From 04/01/2025 To 09/05/2025"
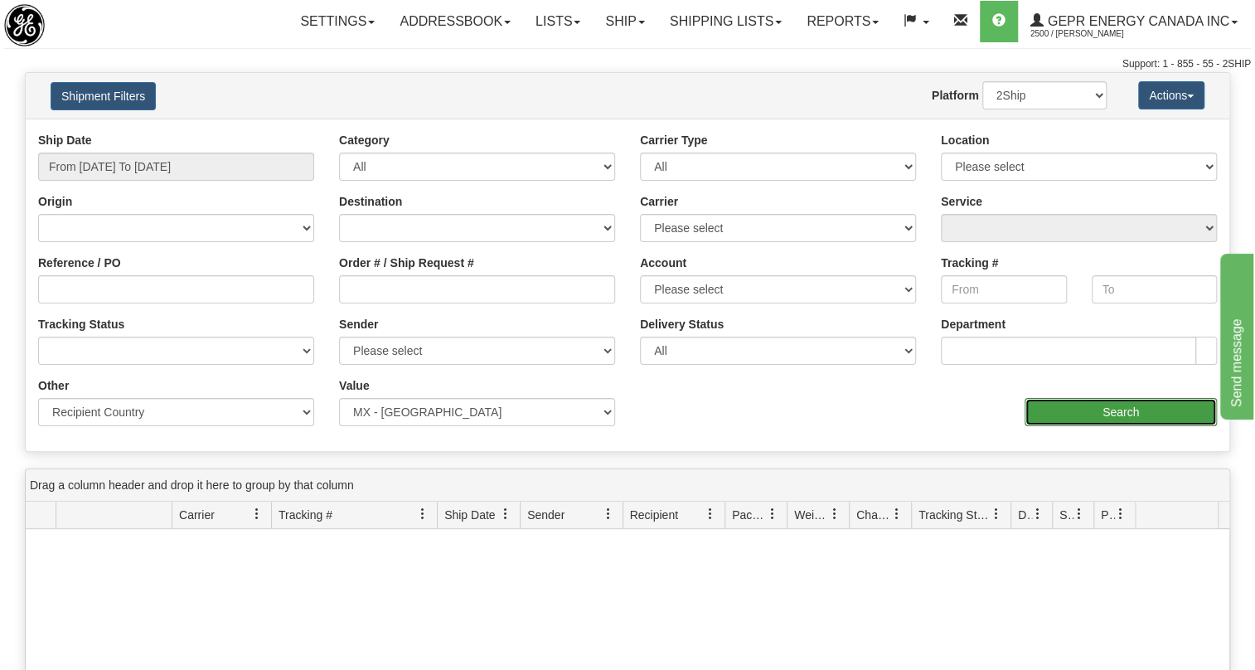
click at [1095, 414] on input "Search" at bounding box center [1120, 412] width 192 height 28
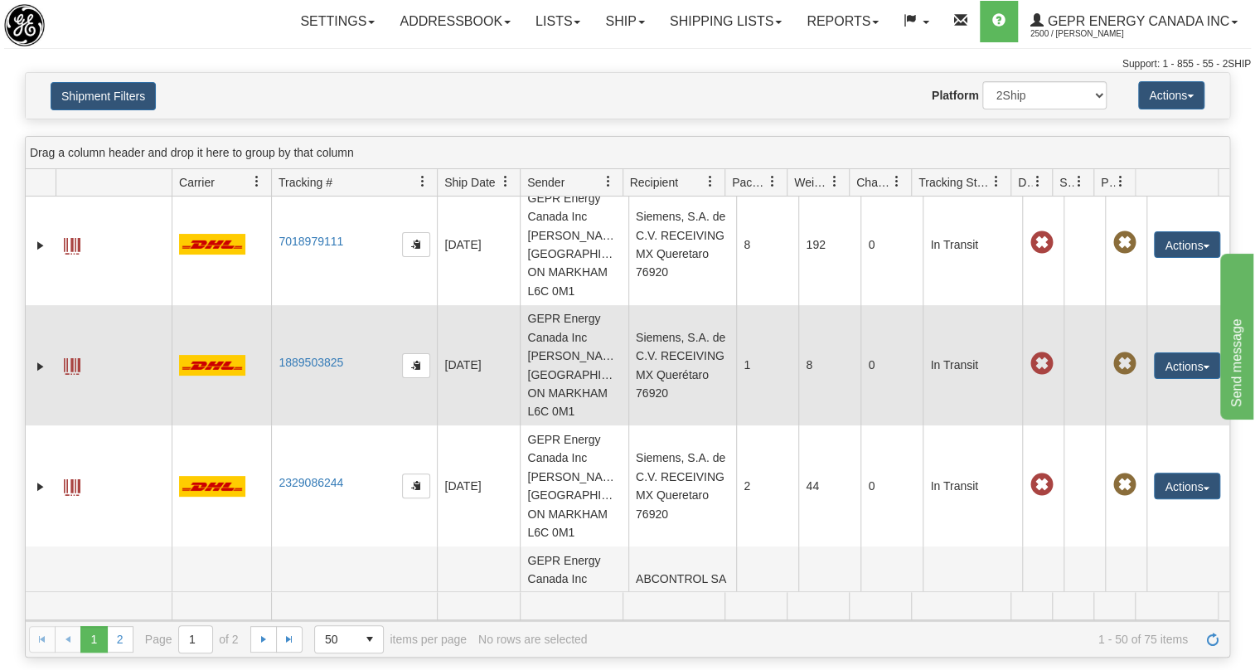
scroll to position [376, 0]
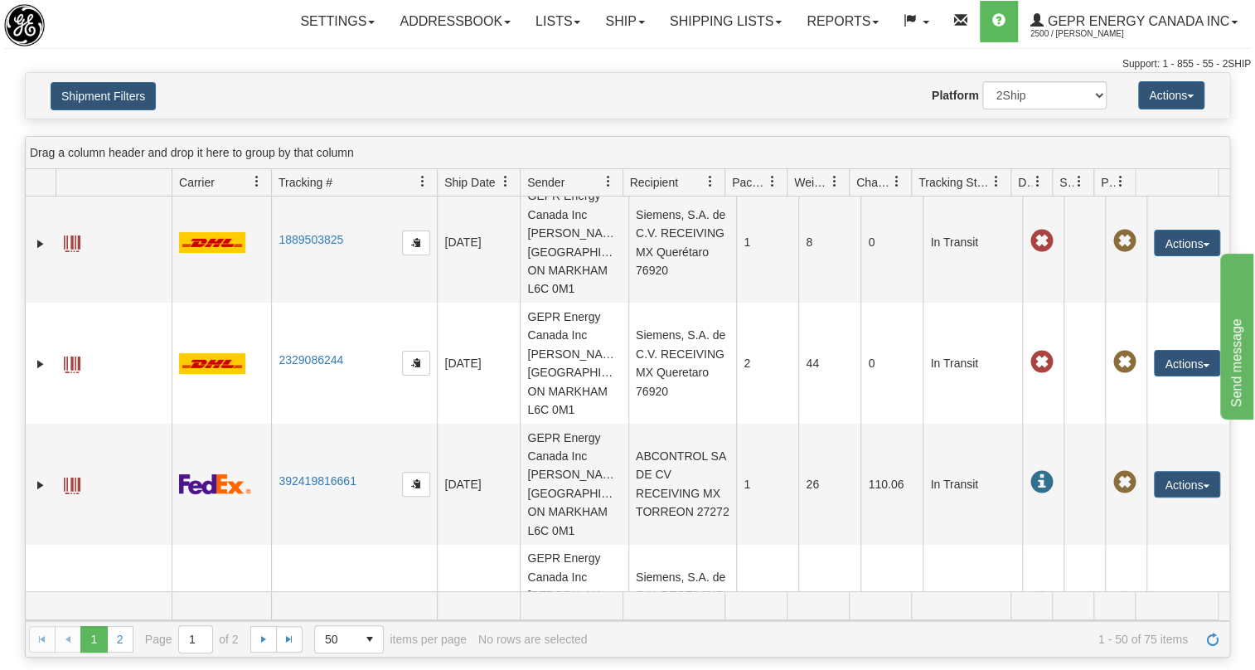
click at [895, 182] on span at bounding box center [896, 181] width 13 height 13
click at [881, 140] on div "Drag a column header and drop it here to group by that column" at bounding box center [627, 153] width 1203 height 32
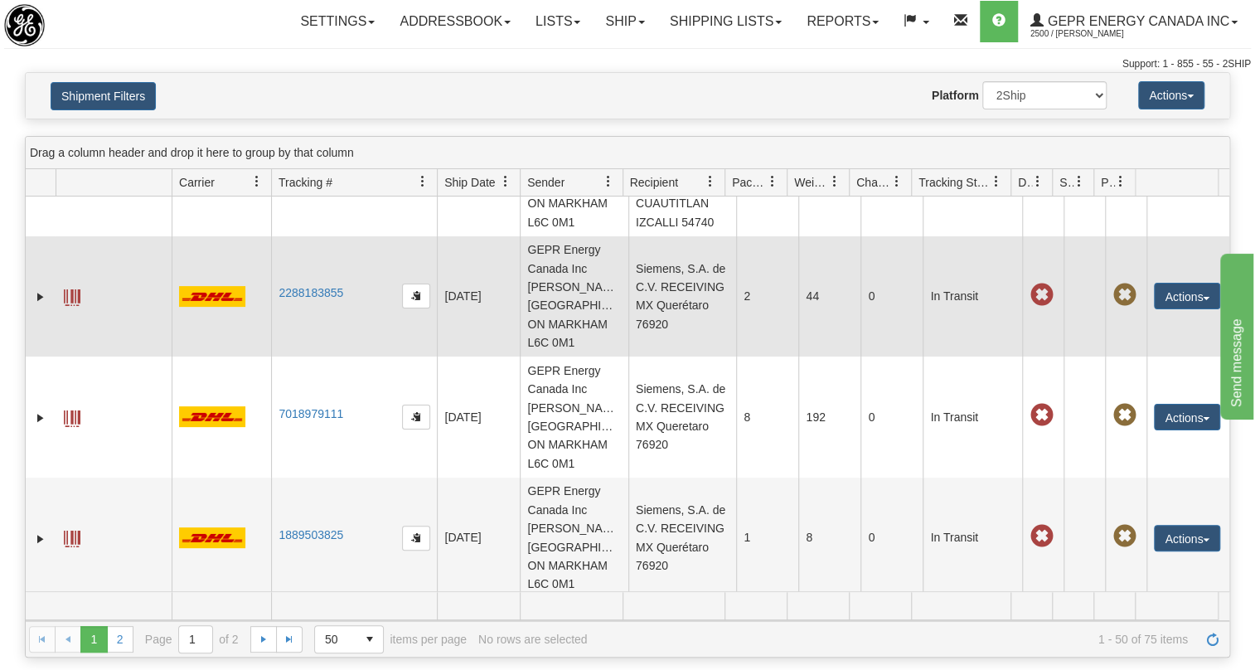
scroll to position [0, 0]
